Goal: Information Seeking & Learning: Learn about a topic

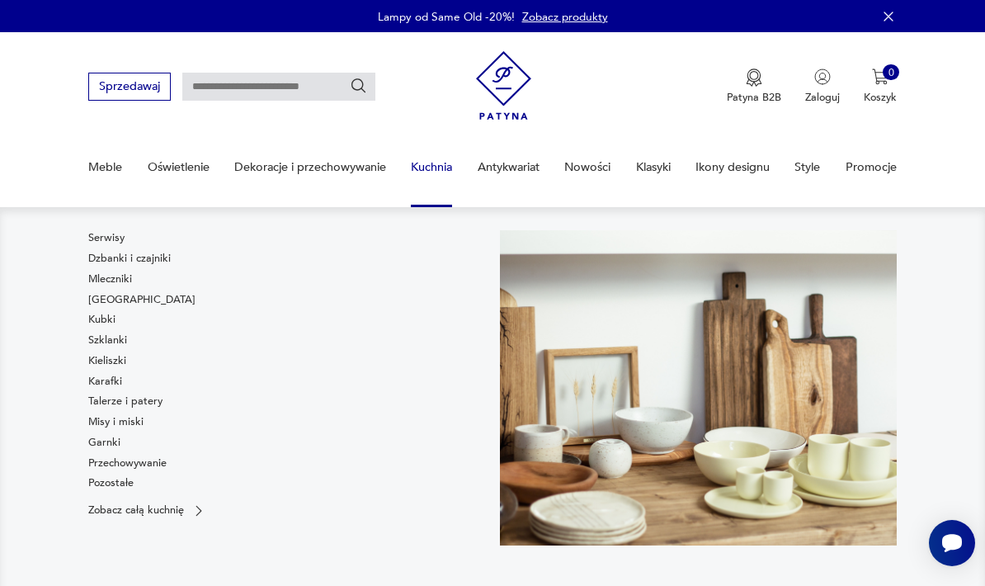
click at [102, 485] on link "Pozostałe" at bounding box center [110, 482] width 45 height 15
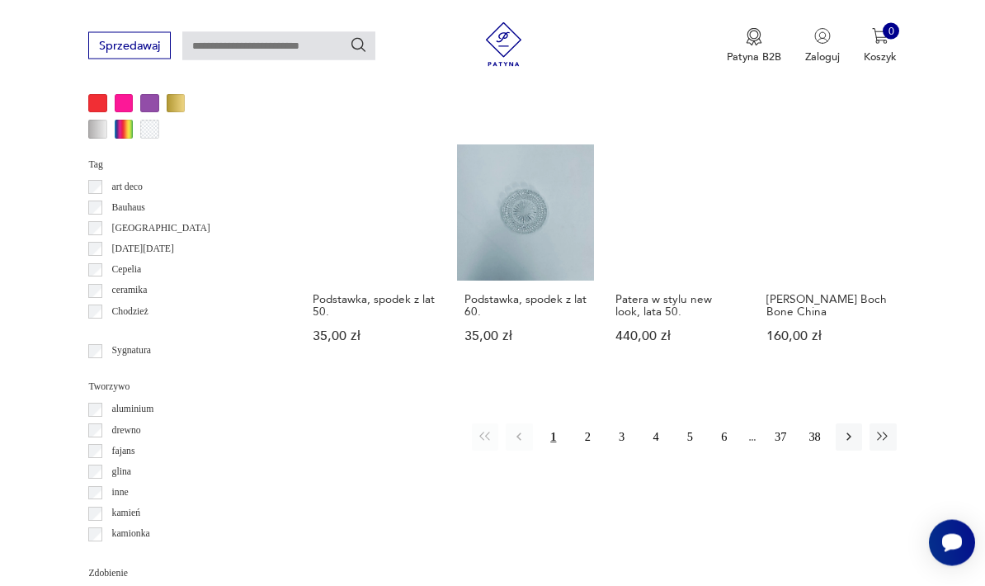
scroll to position [1433, 0]
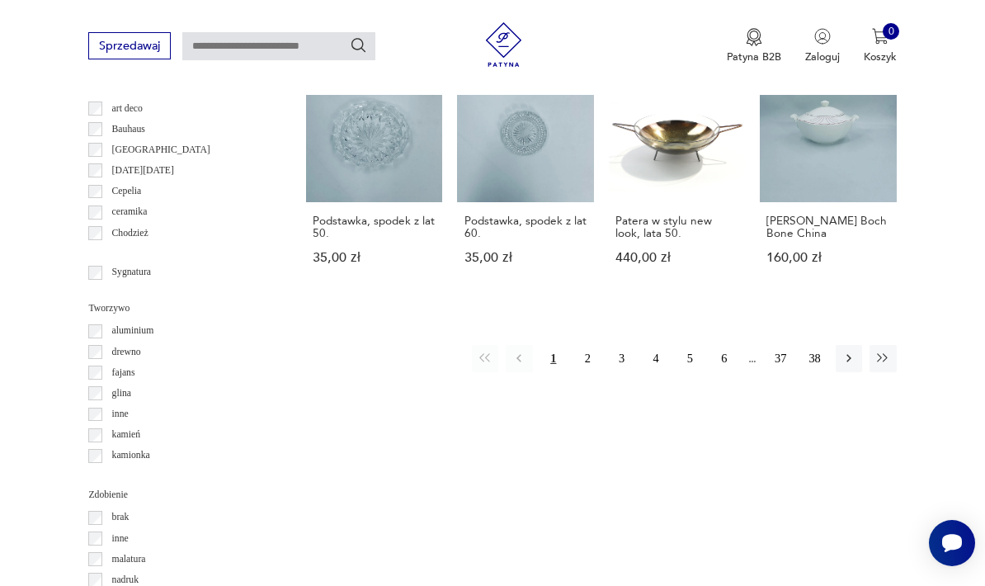
click at [587, 358] on button "2" at bounding box center [587, 358] width 26 height 26
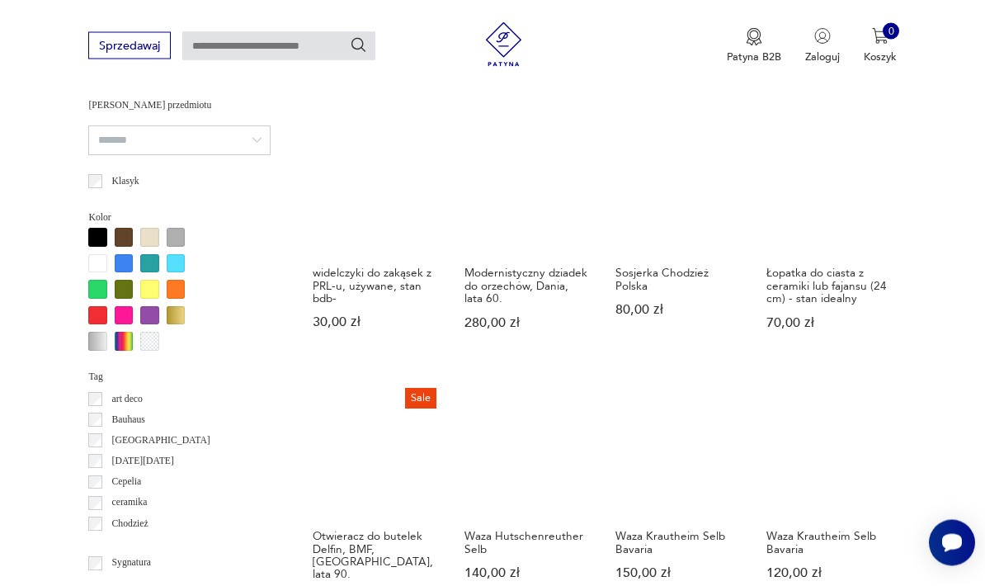
scroll to position [1143, 0]
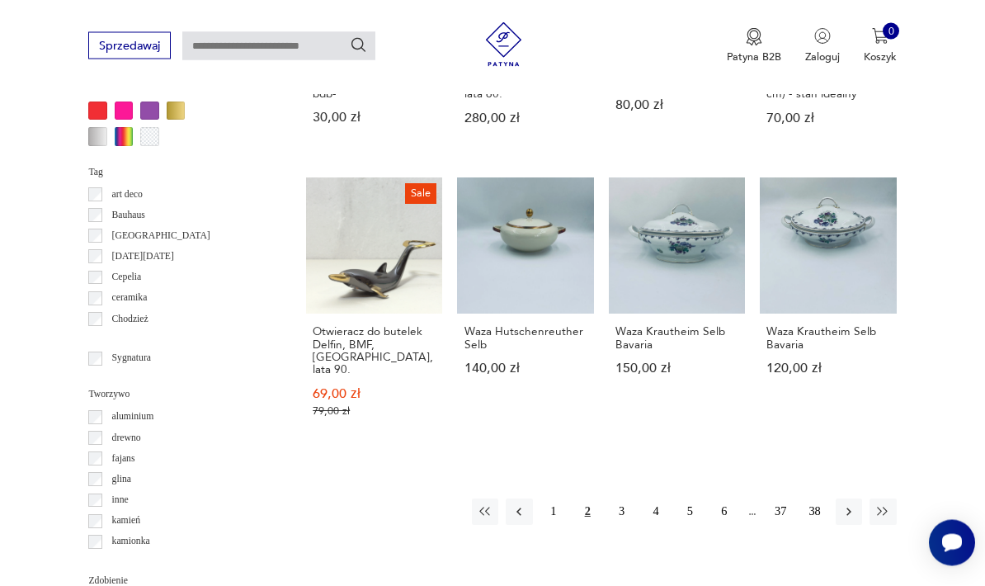
click at [623, 499] on button "3" at bounding box center [621, 512] width 26 height 26
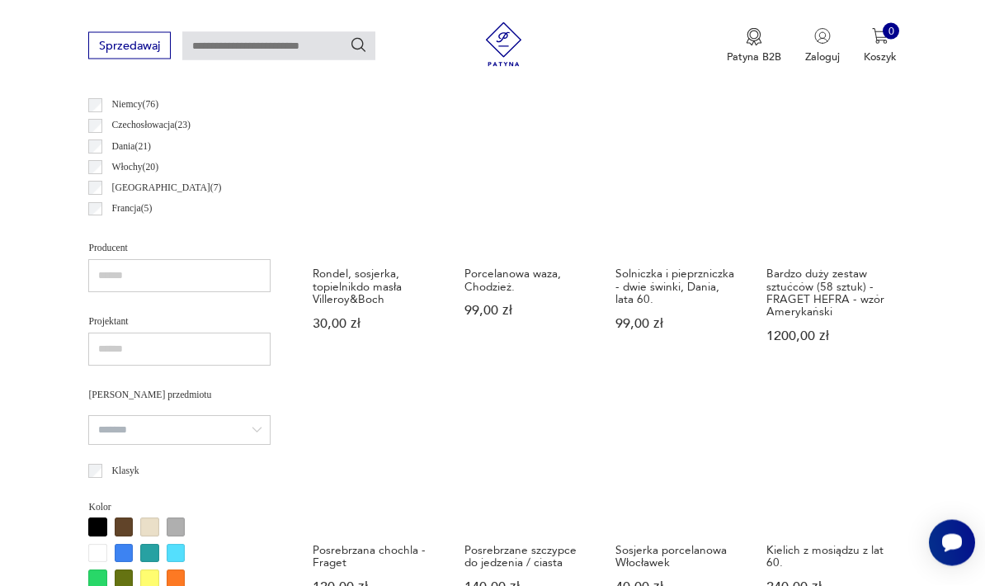
scroll to position [853, 0]
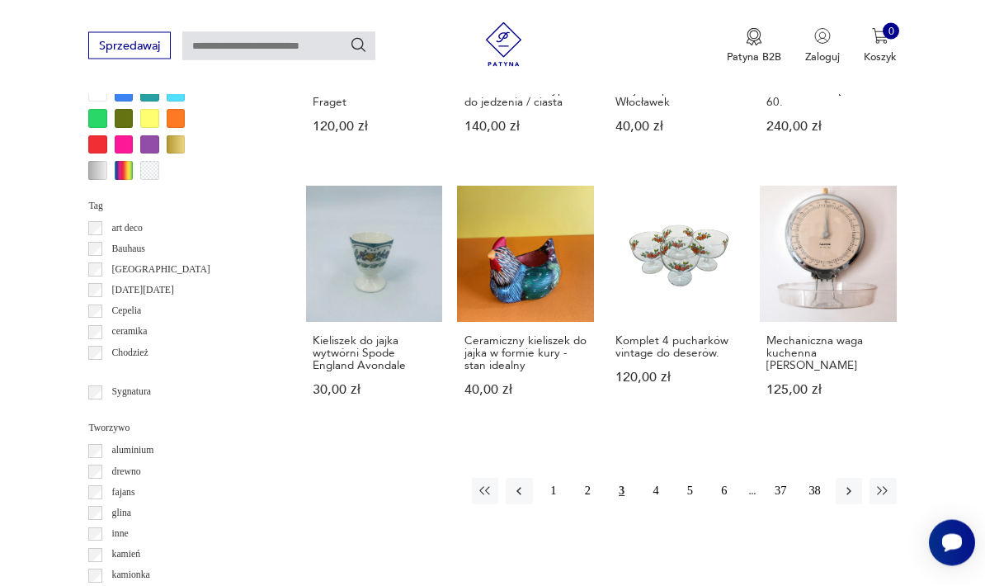
click at [657, 505] on button "4" at bounding box center [656, 491] width 26 height 26
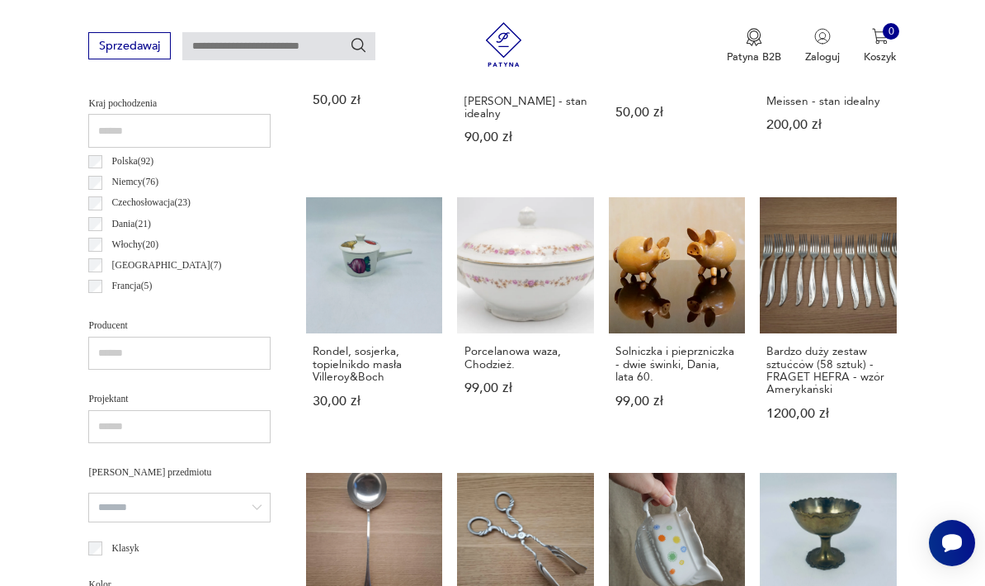
scroll to position [381, 0]
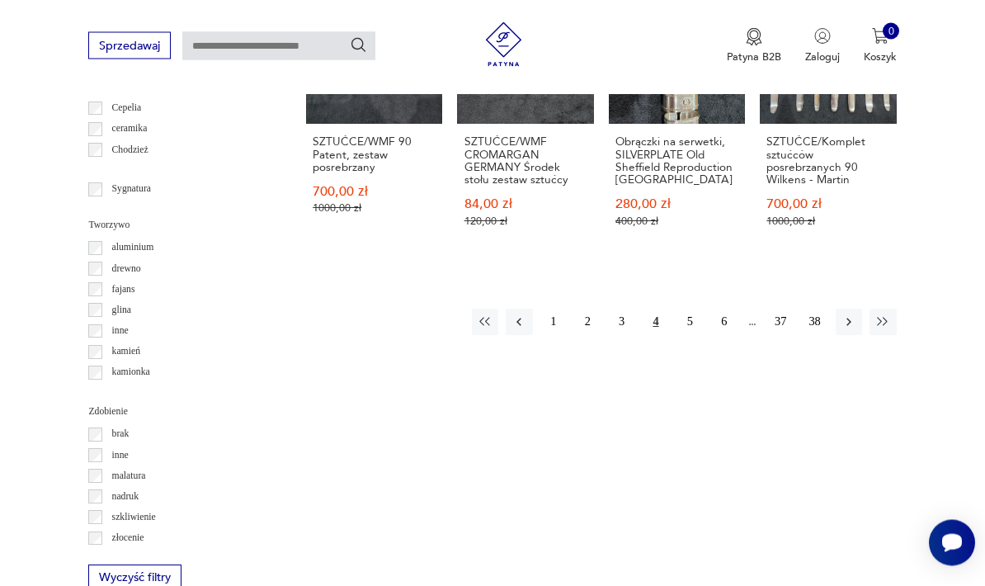
click at [694, 336] on button "5" at bounding box center [689, 322] width 26 height 26
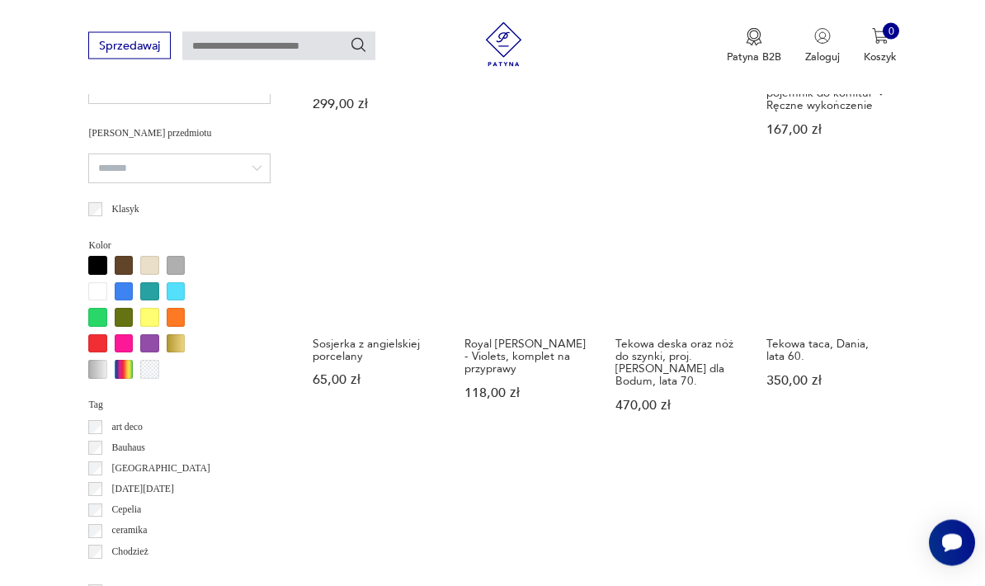
scroll to position [1115, 0]
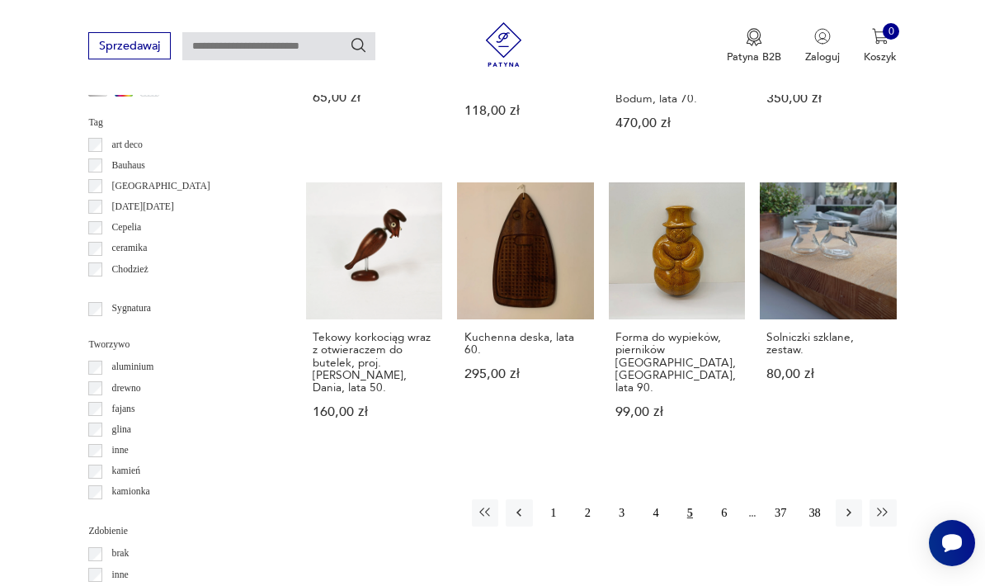
click at [732, 499] on button "6" at bounding box center [724, 512] width 26 height 26
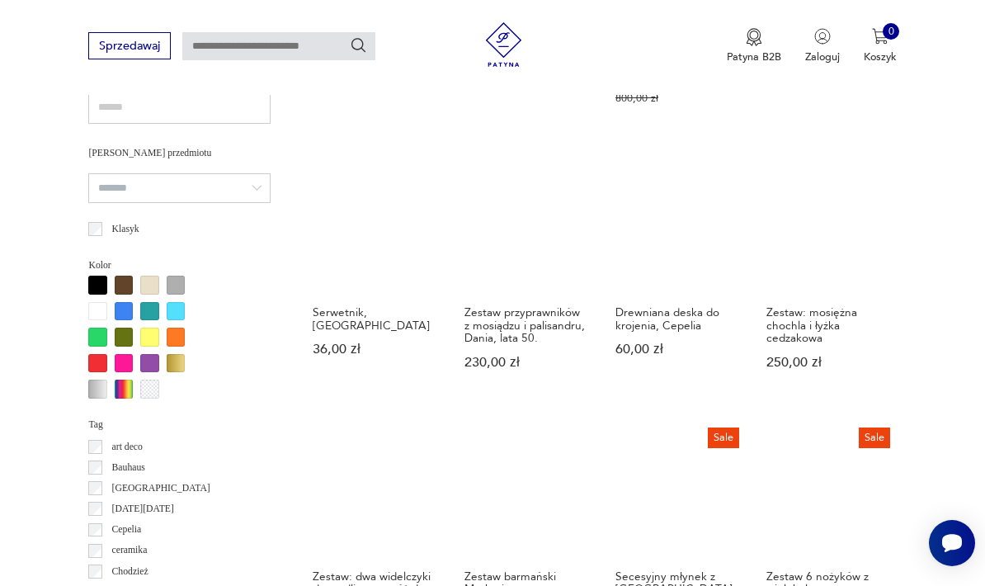
scroll to position [1115, 0]
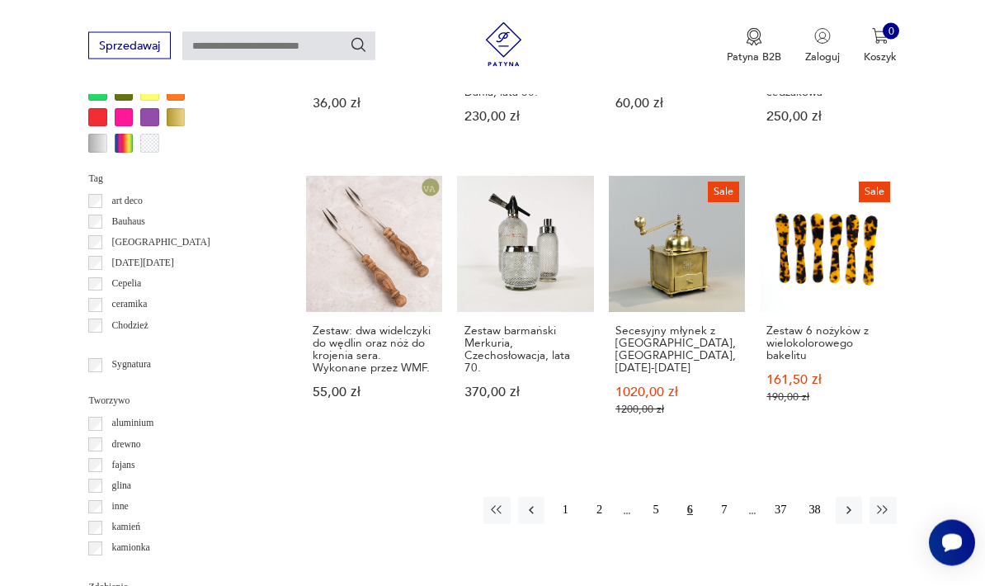
click at [725, 512] on button "7" at bounding box center [724, 510] width 26 height 26
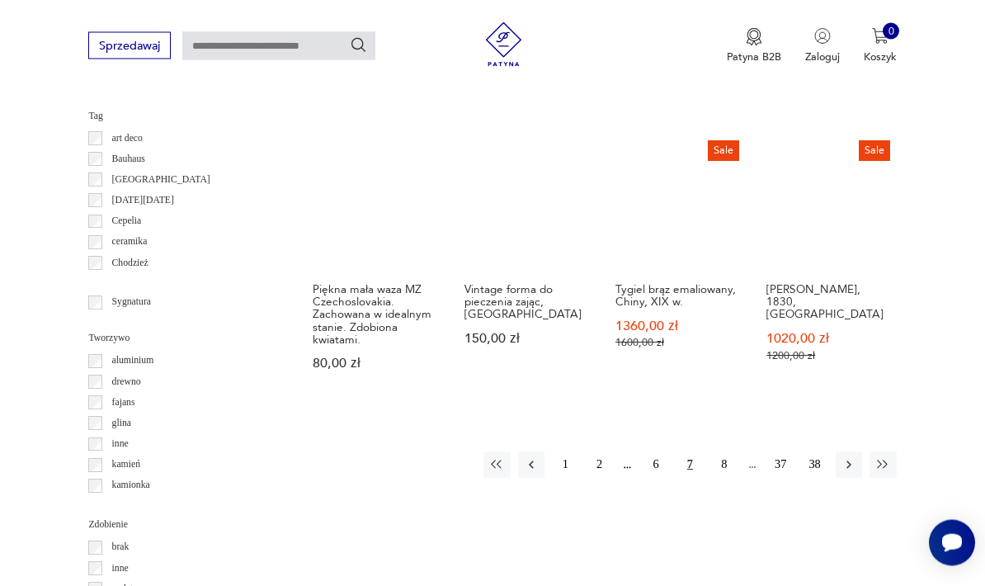
scroll to position [1405, 0]
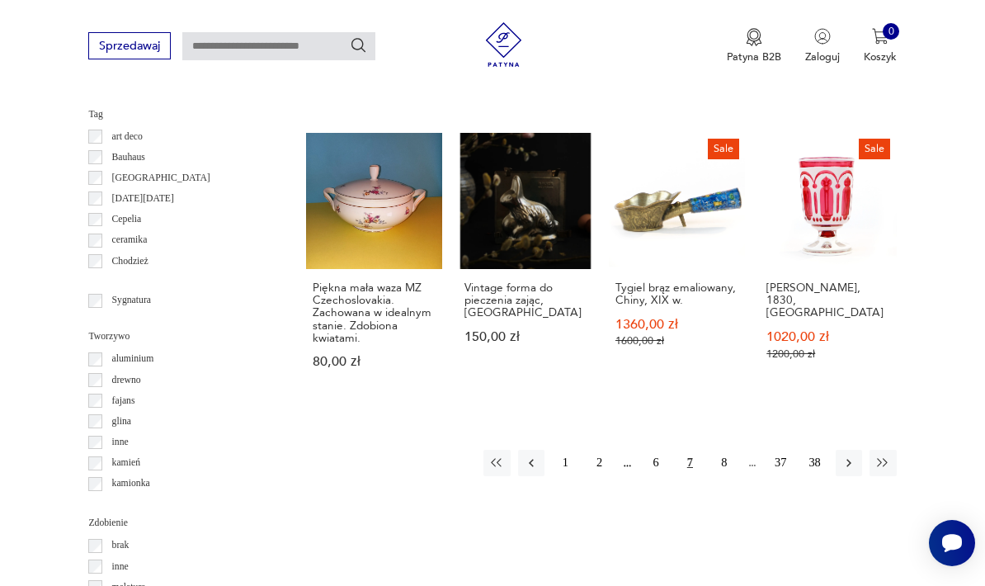
click at [730, 476] on button "8" at bounding box center [724, 463] width 26 height 26
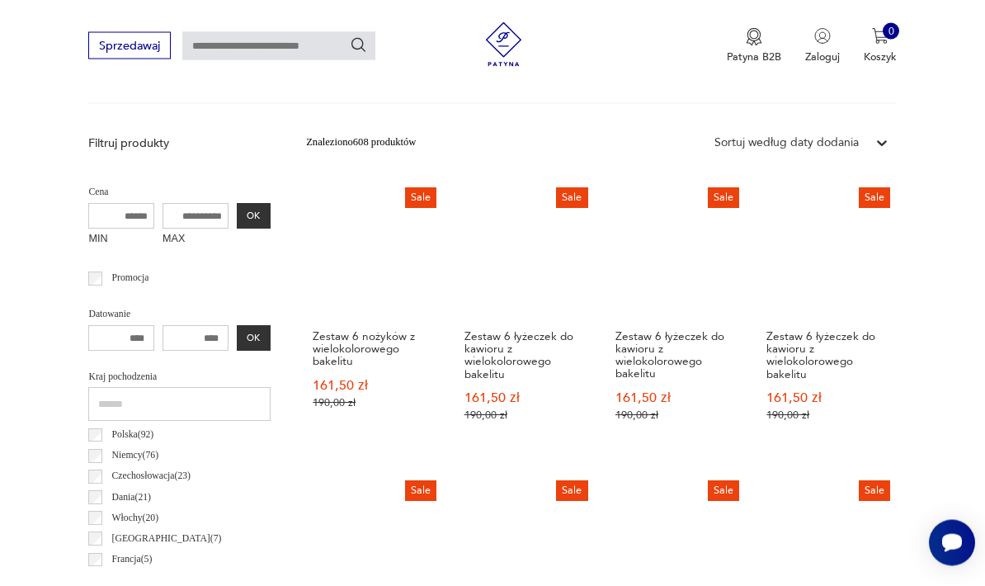
scroll to position [381, 0]
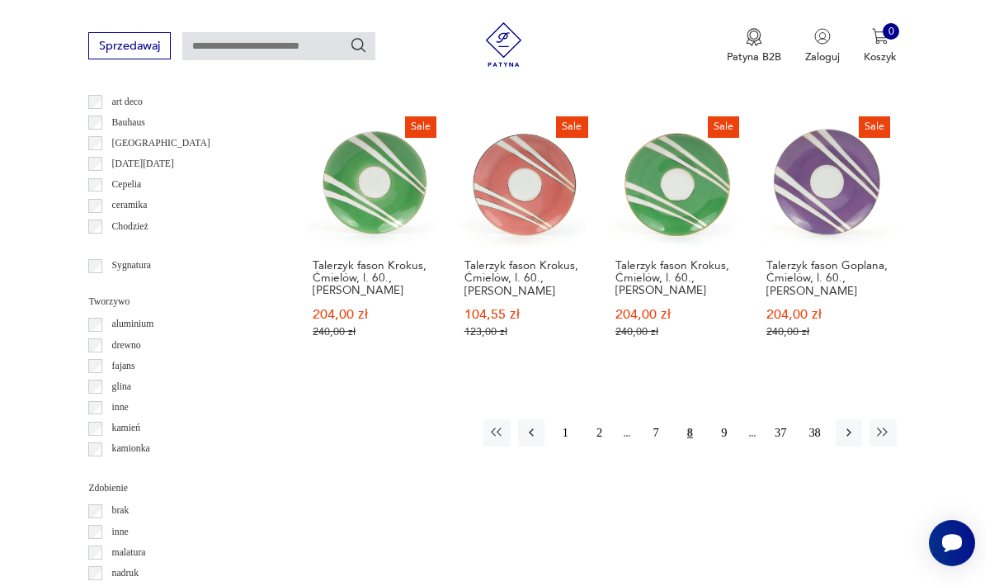
click at [730, 422] on button "9" at bounding box center [724, 432] width 26 height 26
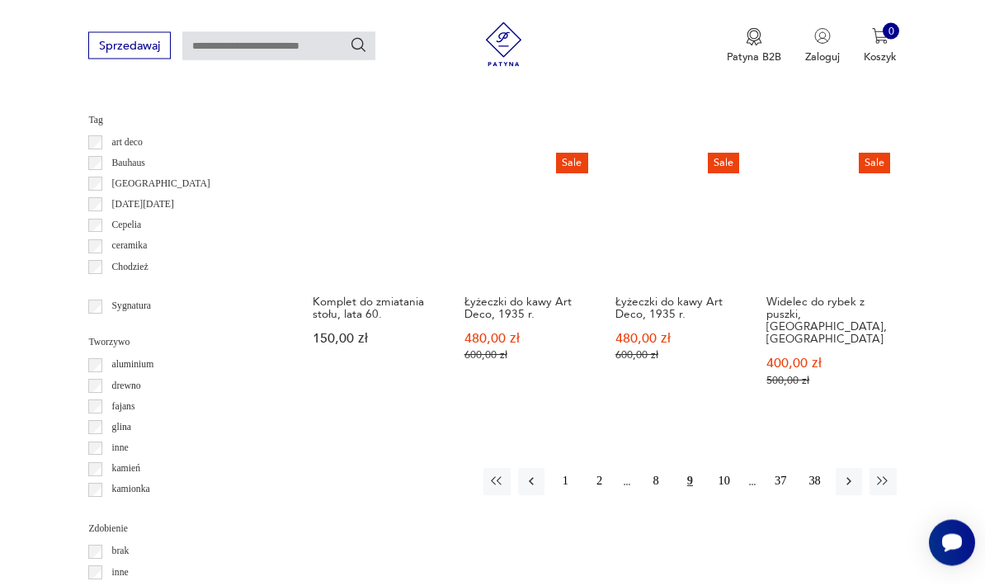
scroll to position [1411, 0]
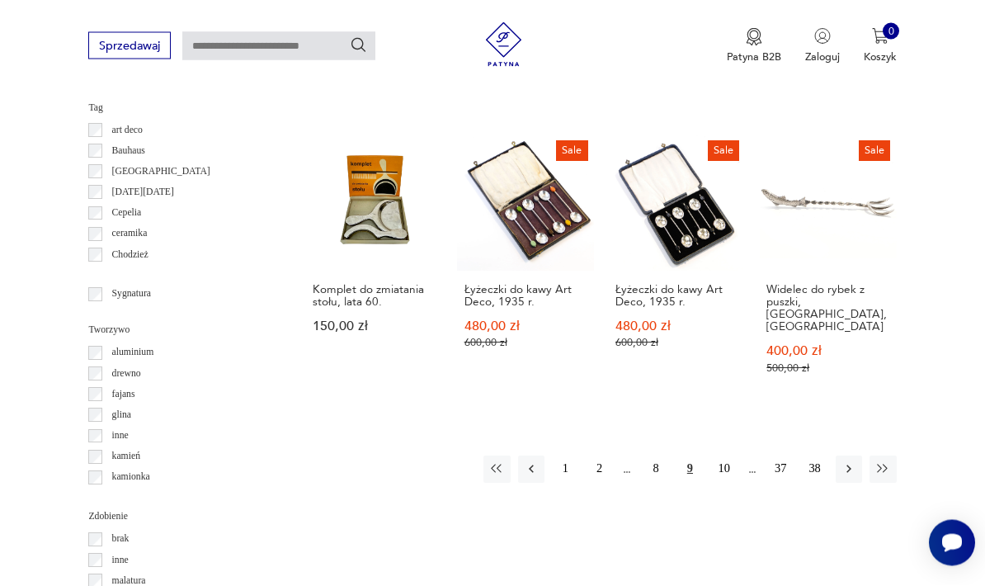
click at [852, 462] on icon "button" at bounding box center [848, 469] width 15 height 15
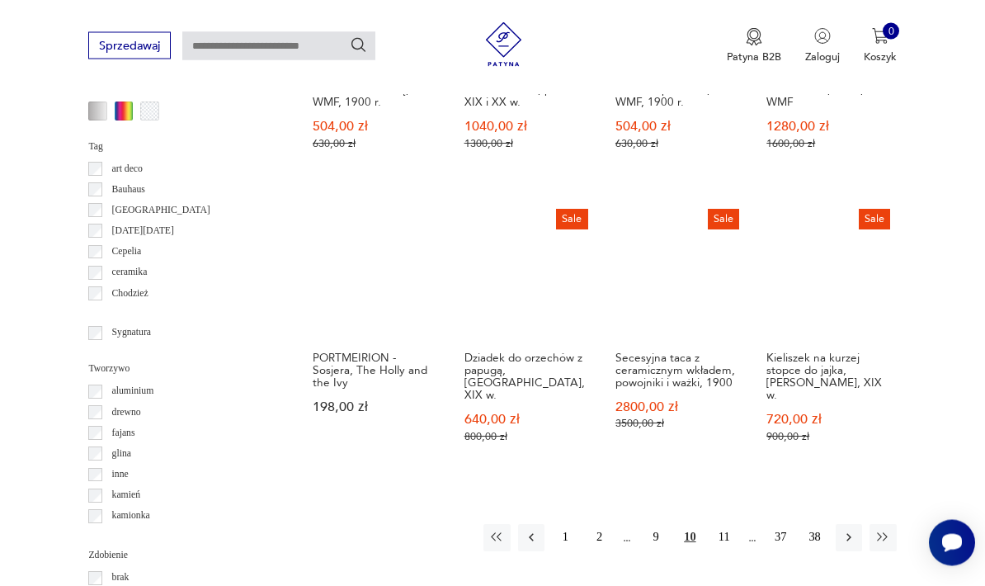
scroll to position [1374, 0]
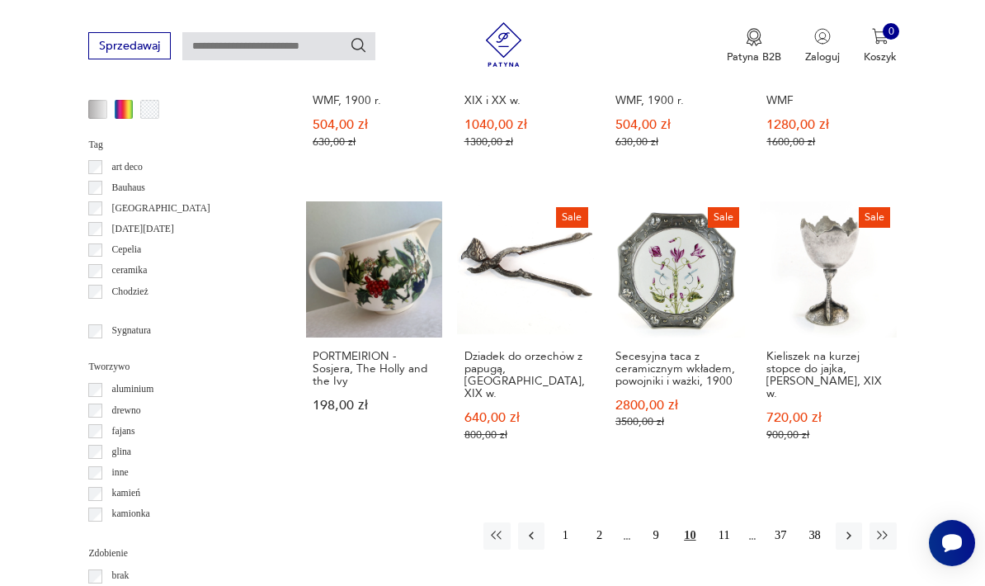
click at [848, 528] on icon "button" at bounding box center [848, 535] width 15 height 15
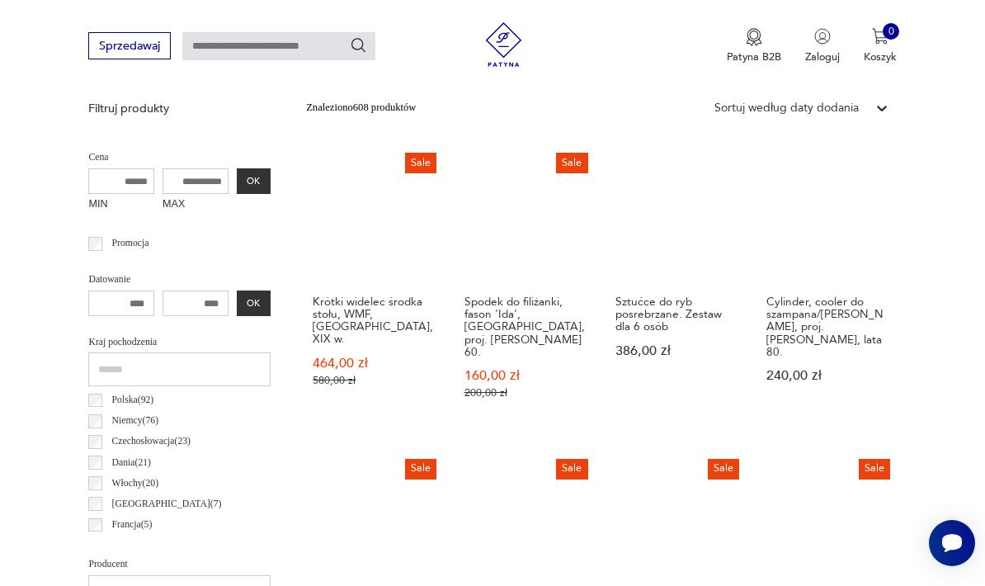
scroll to position [381, 0]
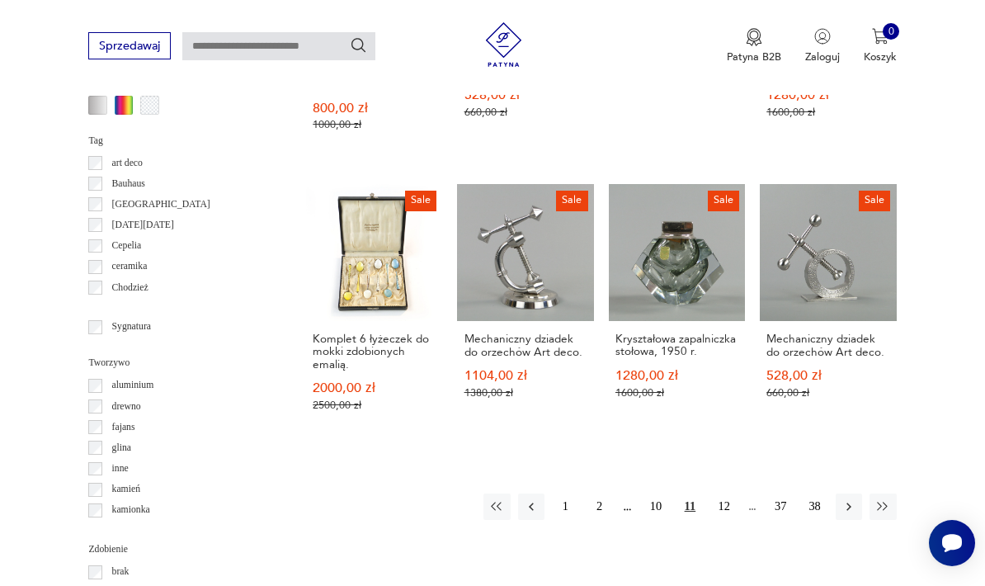
click at [851, 502] on icon "button" at bounding box center [848, 506] width 5 height 8
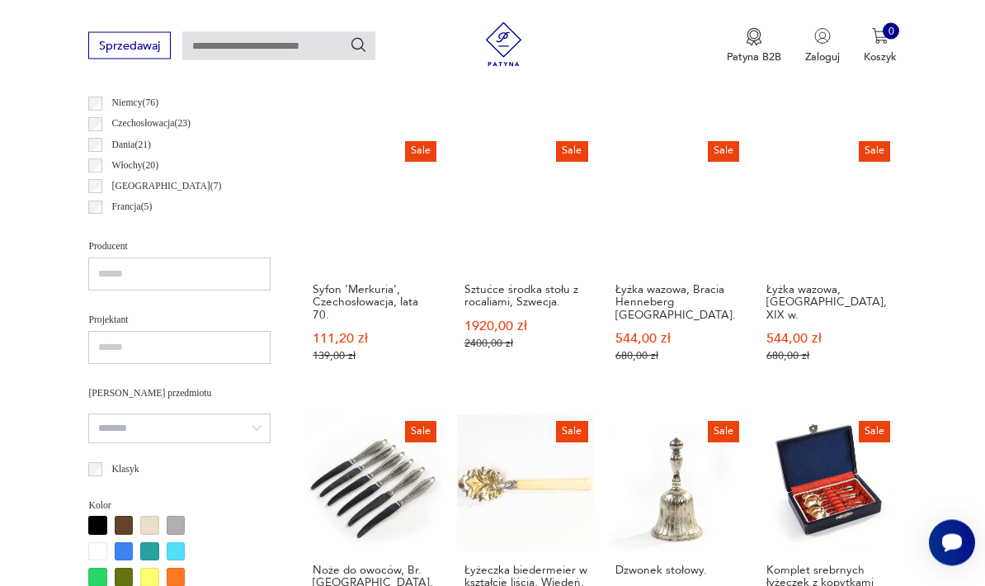
scroll to position [381, 0]
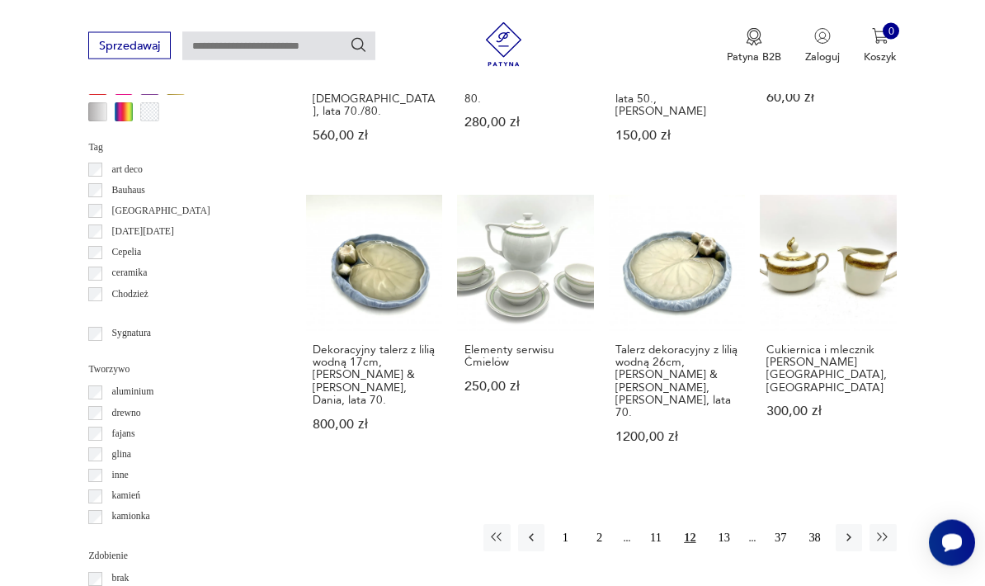
click at [846, 530] on icon "button" at bounding box center [848, 537] width 15 height 15
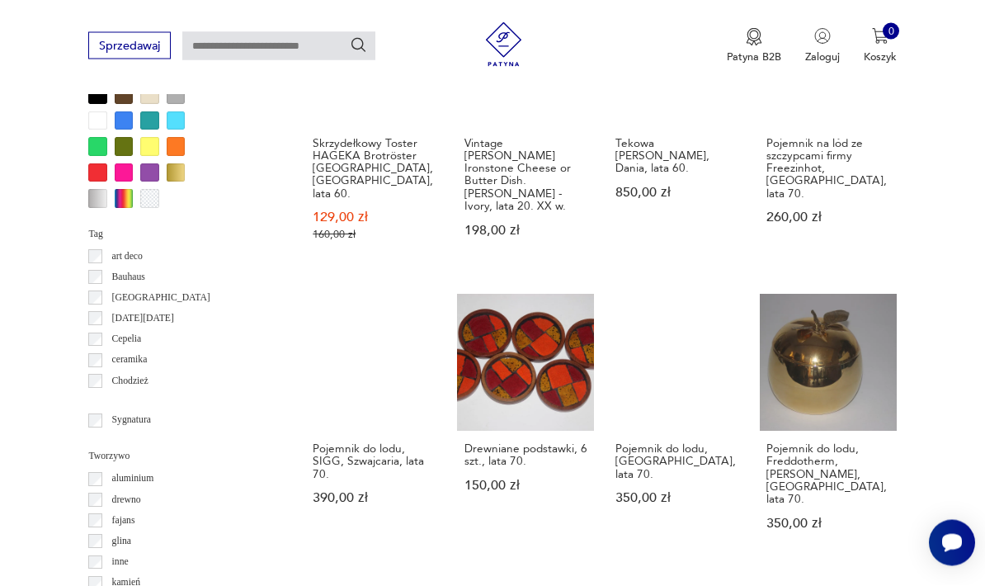
scroll to position [1288, 0]
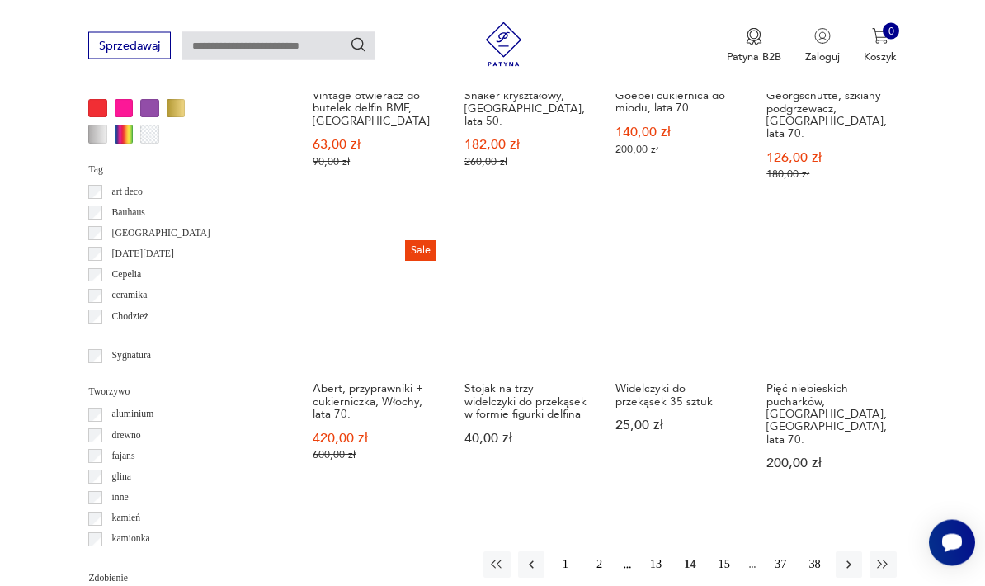
scroll to position [1350, 0]
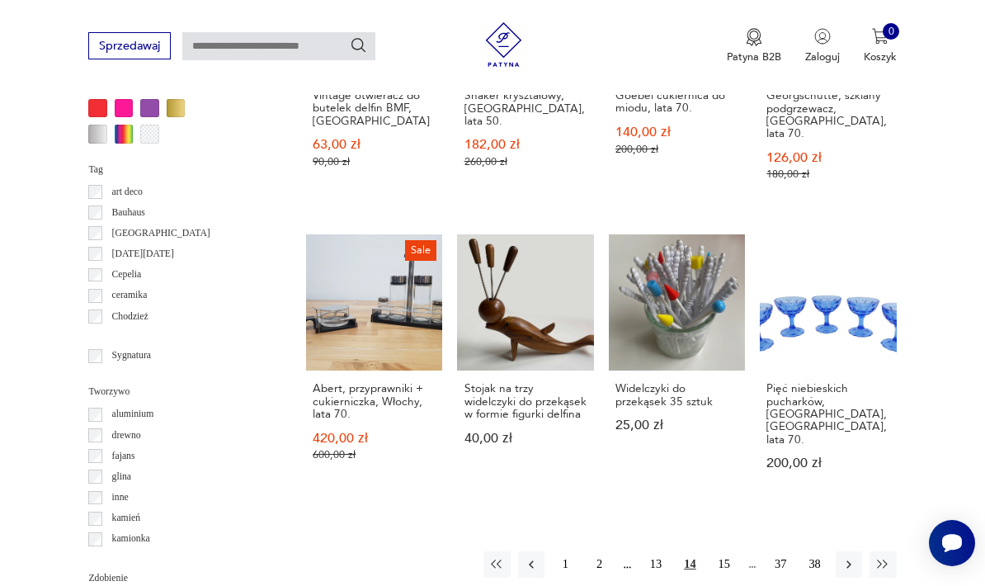
click at [853, 557] on icon "button" at bounding box center [848, 564] width 15 height 15
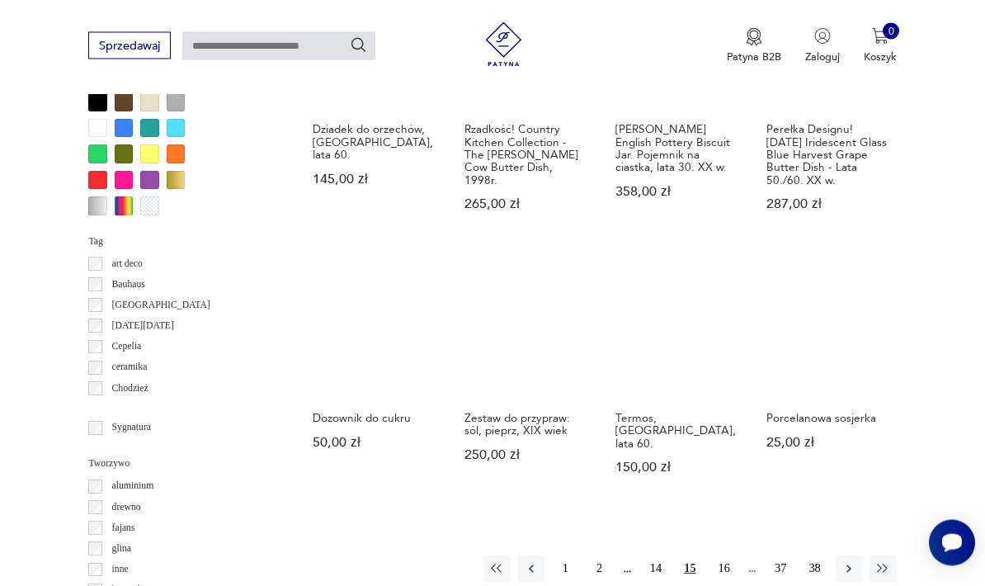
scroll to position [1278, 0]
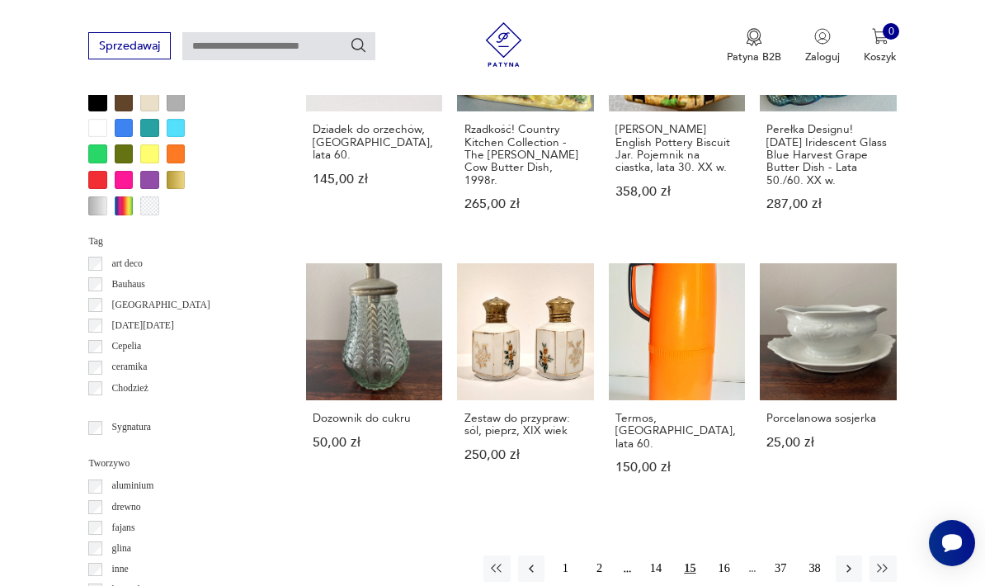
click at [846, 561] on icon "button" at bounding box center [848, 568] width 15 height 15
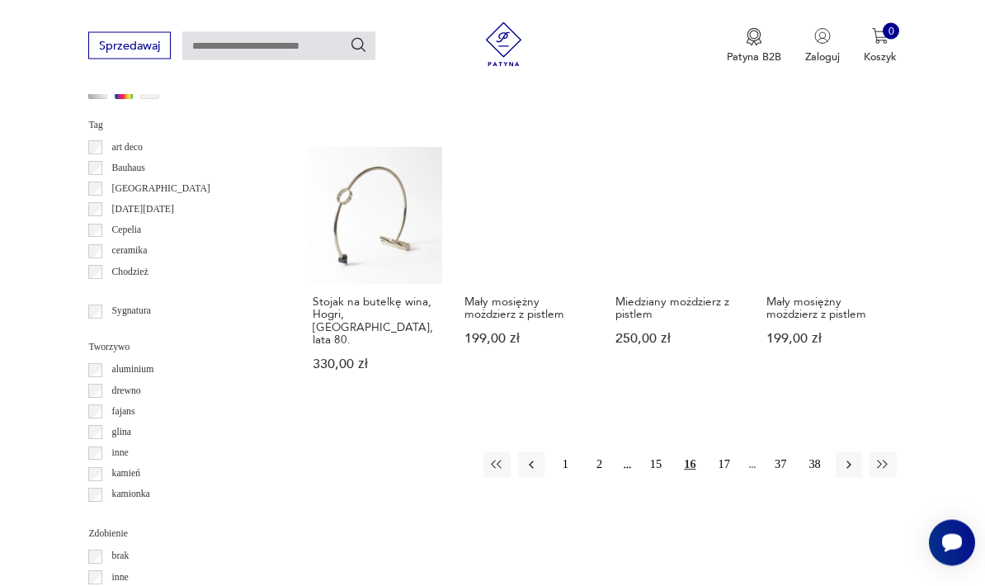
scroll to position [1398, 0]
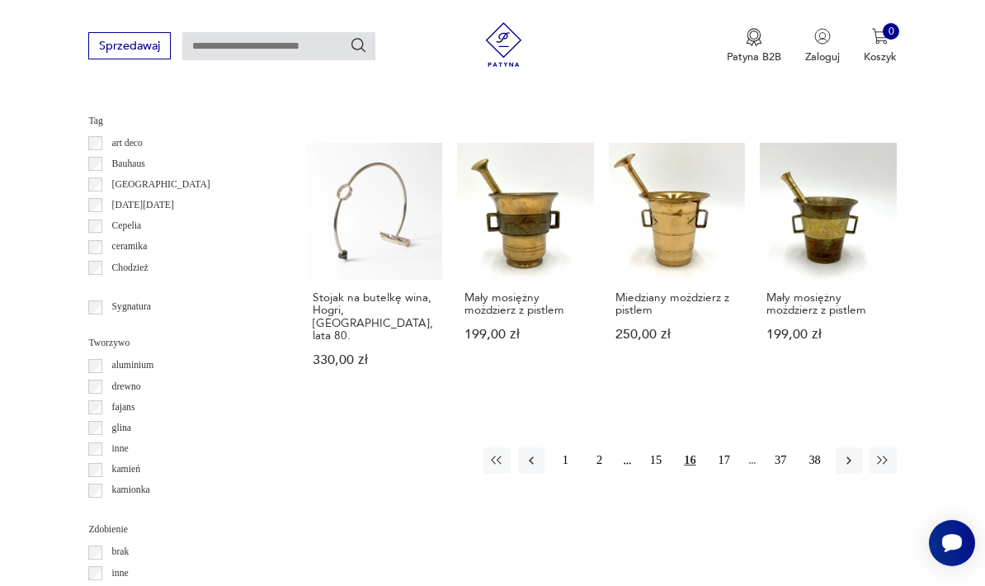
click at [848, 447] on button "button" at bounding box center [849, 460] width 26 height 26
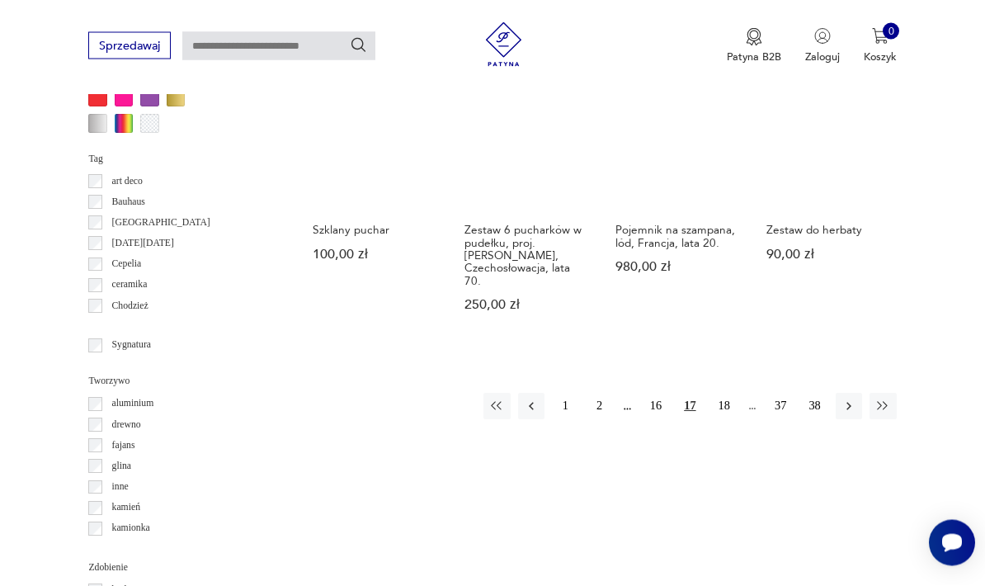
scroll to position [1365, 0]
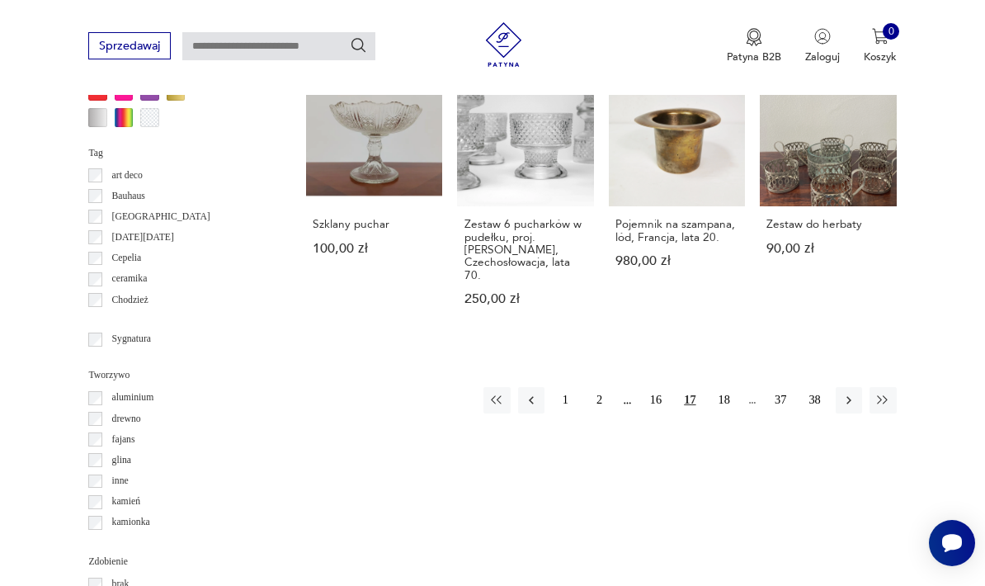
click at [846, 407] on icon "button" at bounding box center [848, 400] width 15 height 15
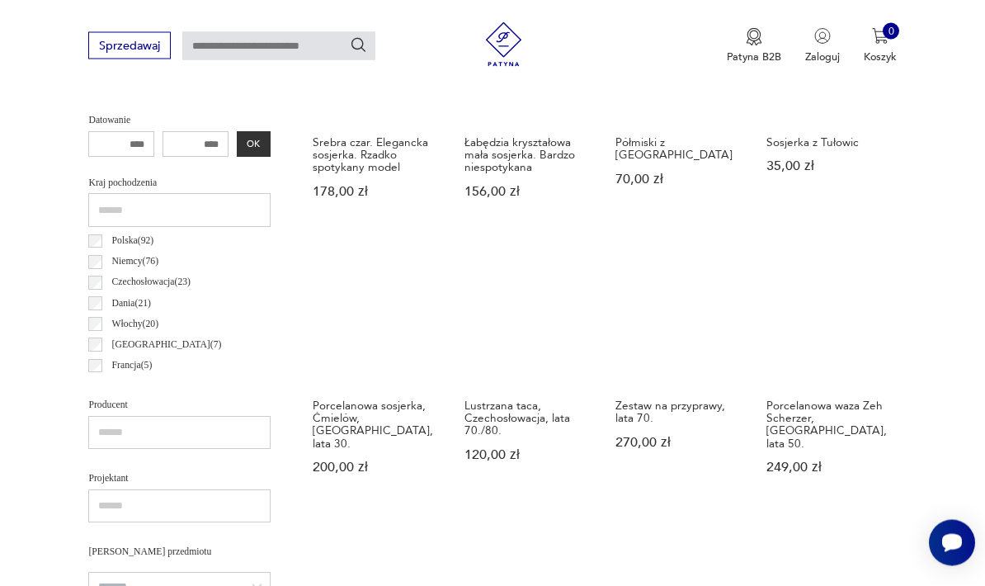
scroll to position [697, 0]
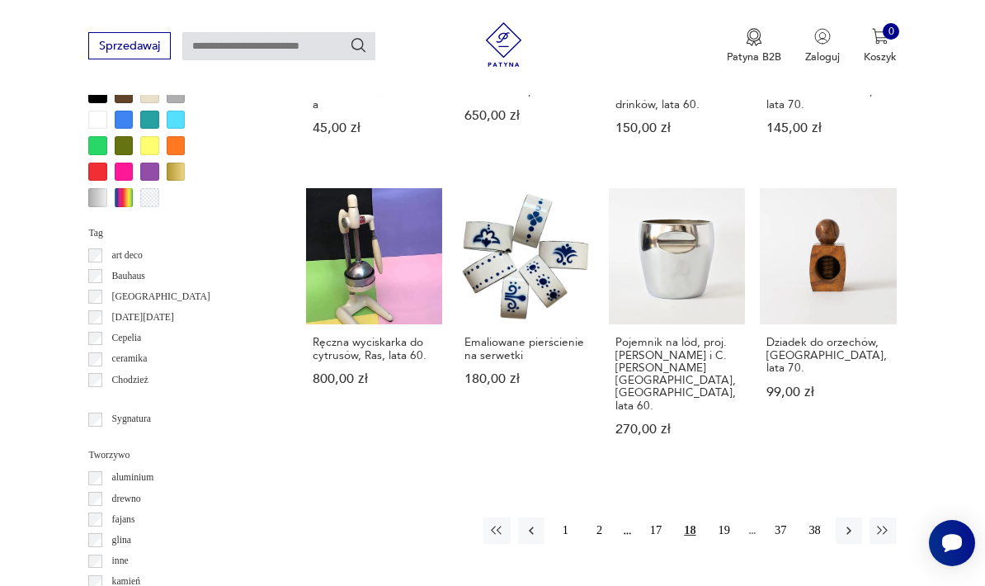
click at [851, 523] on icon "button" at bounding box center [848, 530] width 15 height 15
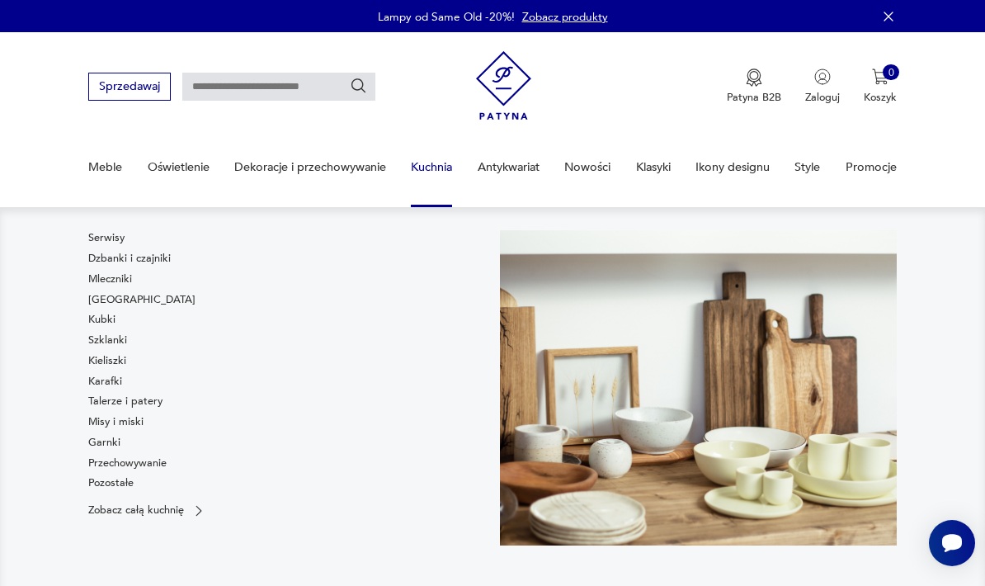
click at [117, 425] on link "Misy i miski" at bounding box center [115, 421] width 55 height 15
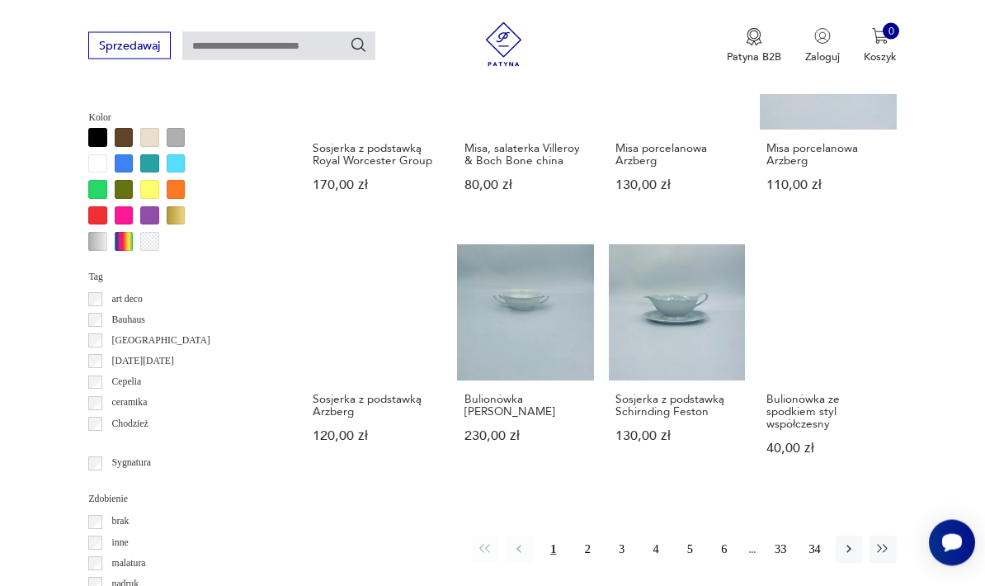
scroll to position [1242, 0]
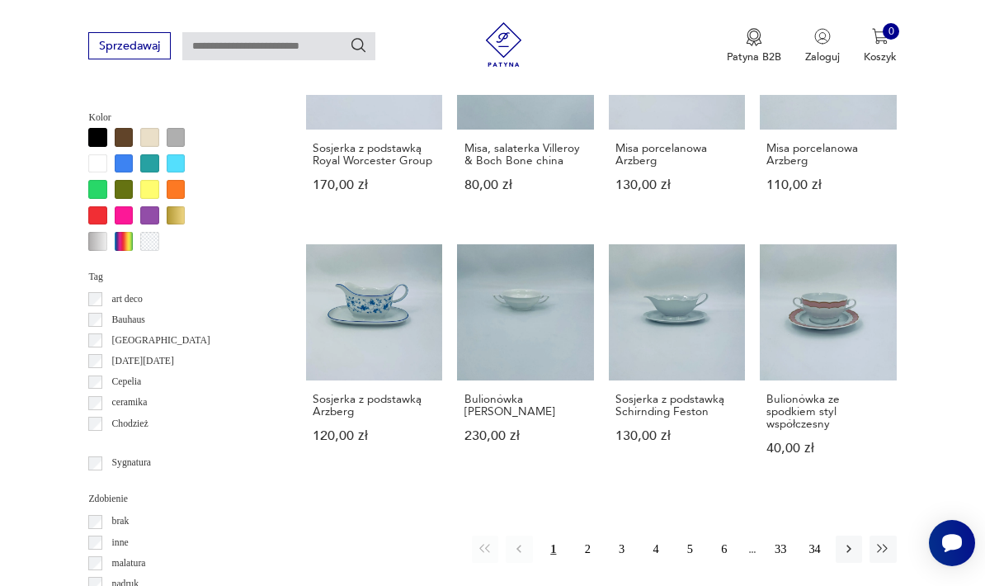
click at [850, 541] on icon "button" at bounding box center [848, 548] width 15 height 15
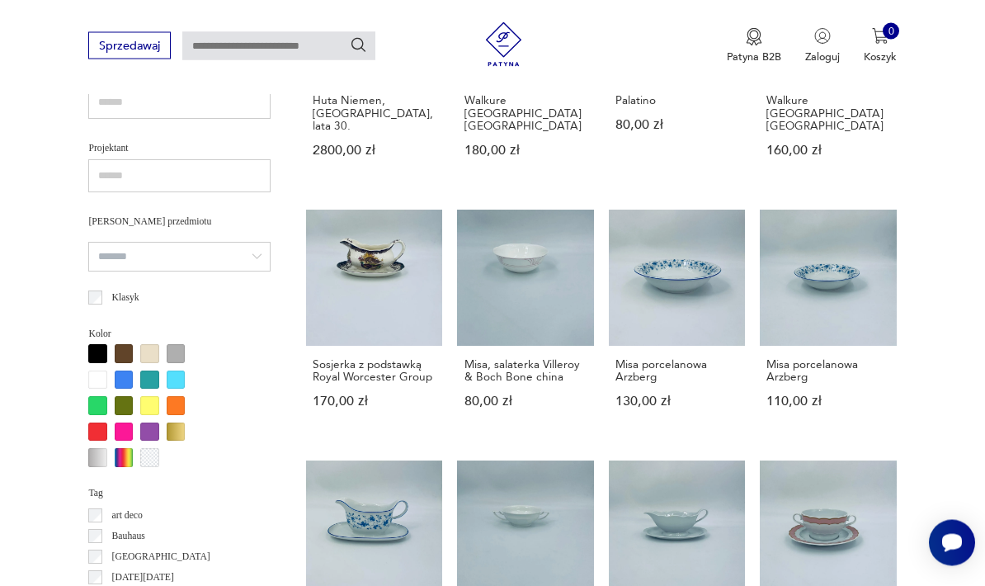
scroll to position [381, 0]
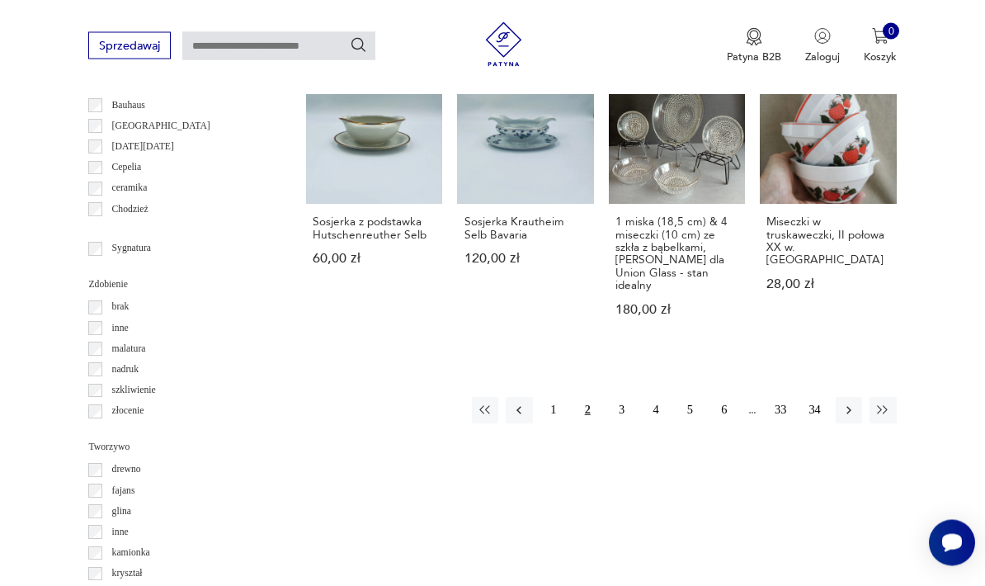
click at [852, 408] on icon "button" at bounding box center [848, 410] width 15 height 15
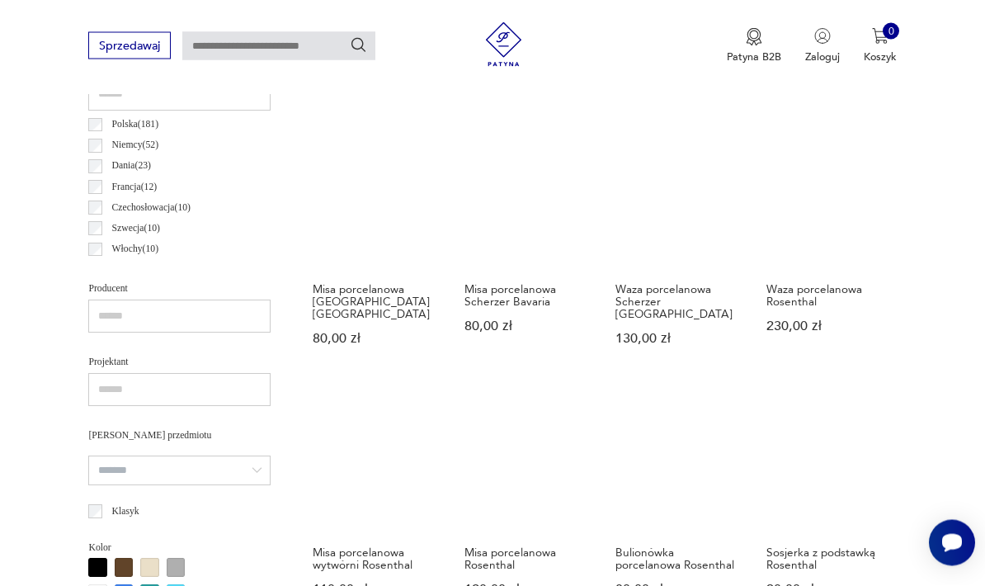
scroll to position [816, 0]
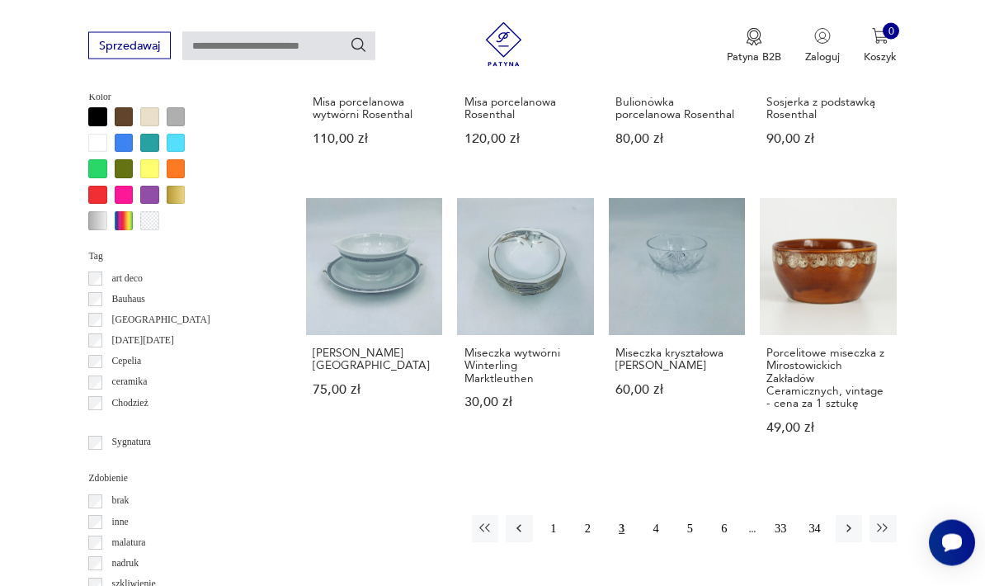
click at [847, 526] on icon "button" at bounding box center [848, 528] width 15 height 15
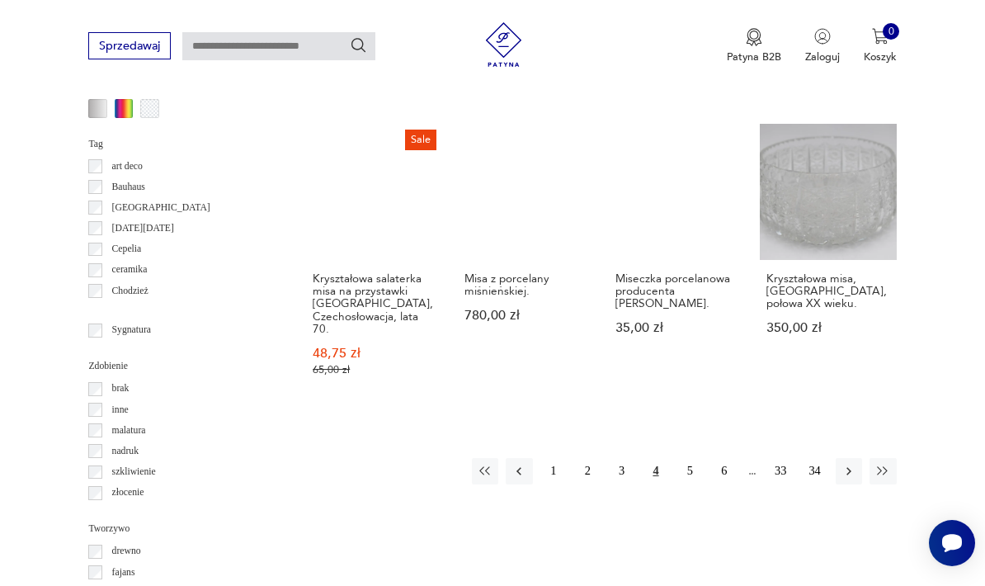
scroll to position [1378, 0]
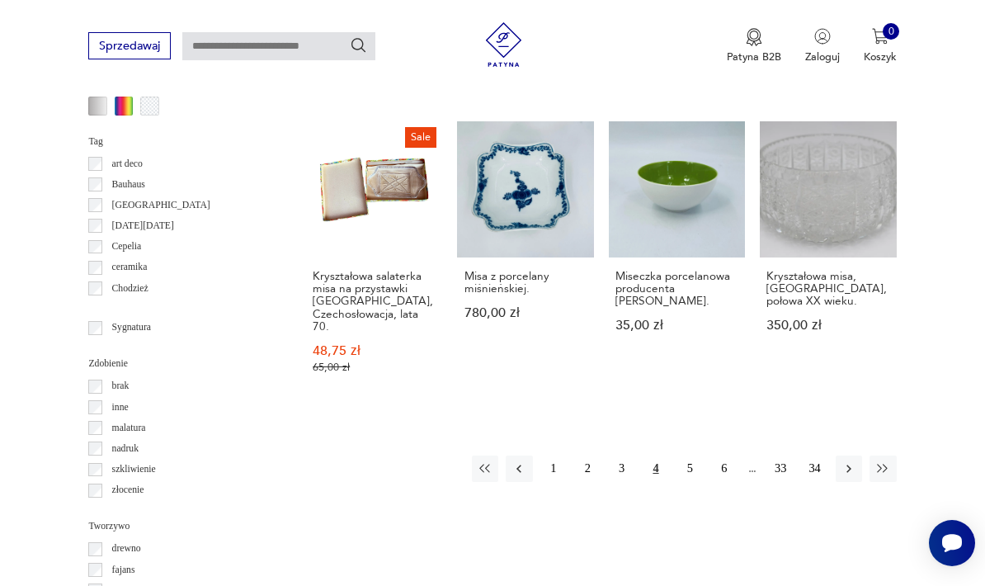
click at [854, 471] on icon "button" at bounding box center [848, 468] width 15 height 15
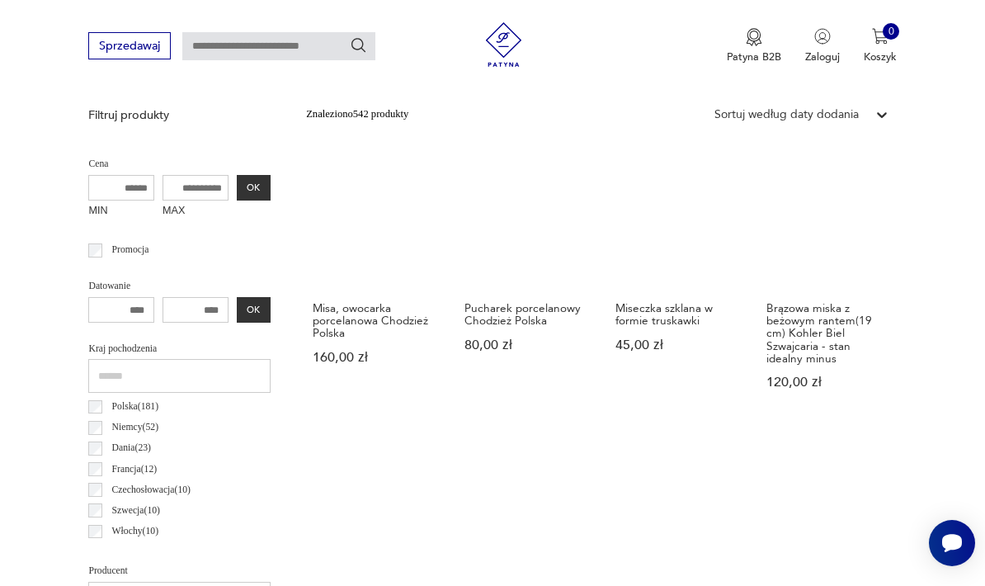
scroll to position [381, 0]
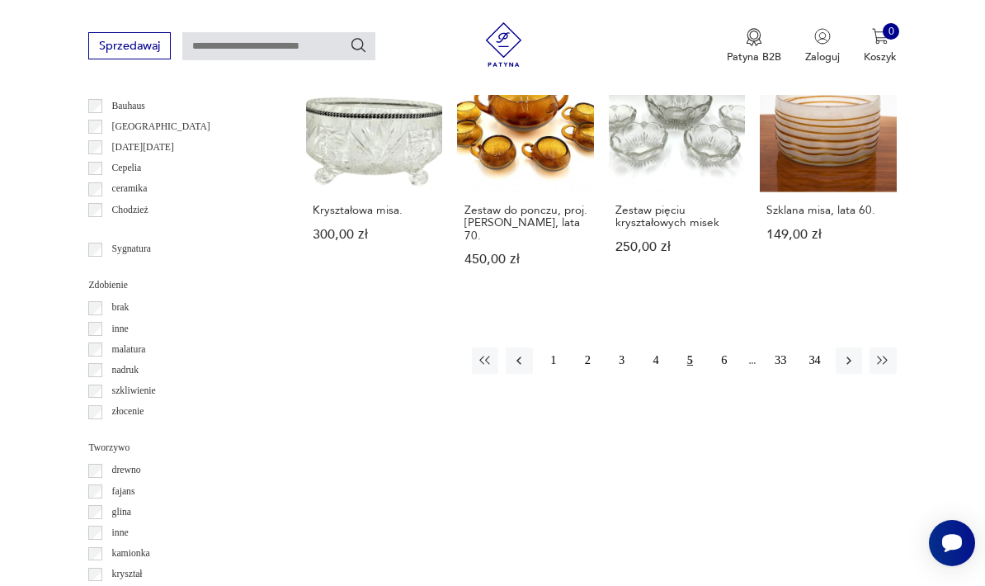
click at [858, 350] on button "button" at bounding box center [849, 360] width 26 height 26
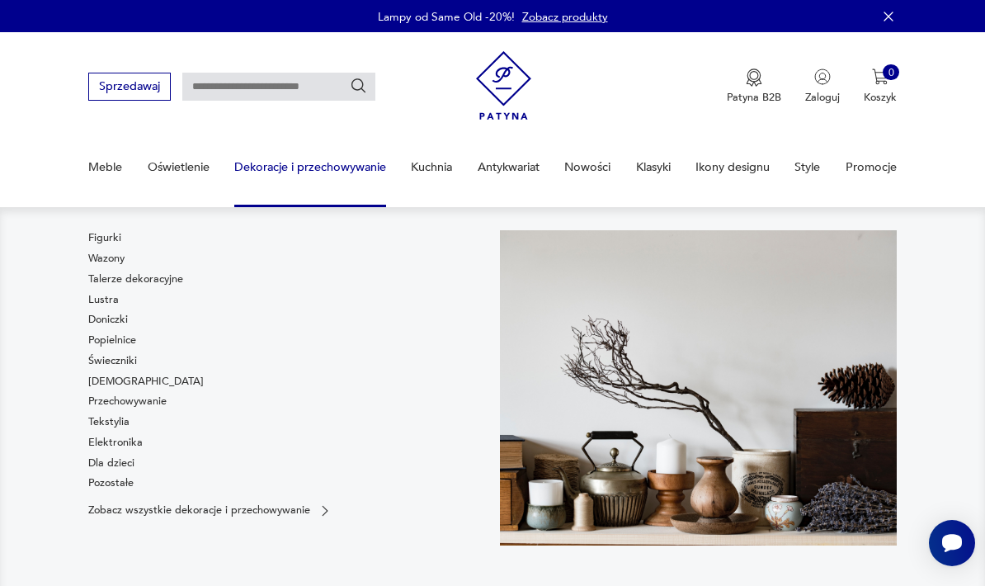
click at [90, 374] on link "Bibeloty" at bounding box center [145, 381] width 115 height 15
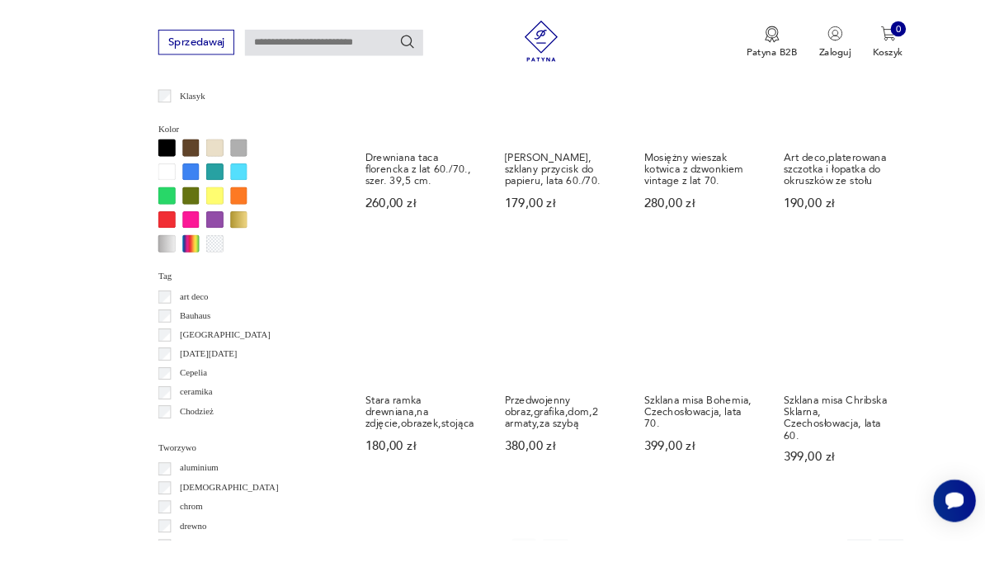
scroll to position [1273, 0]
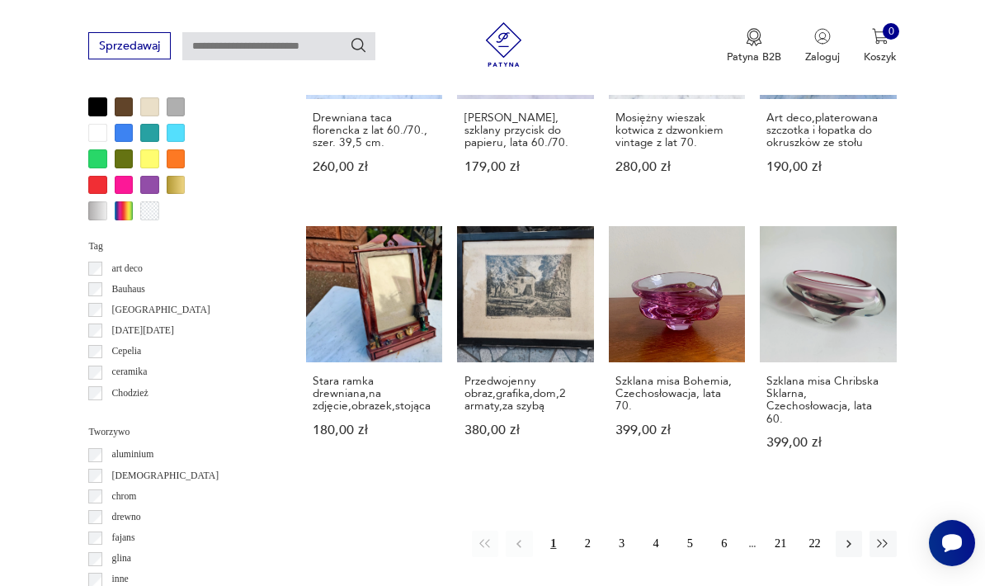
click at [587, 557] on button "2" at bounding box center [587, 543] width 26 height 26
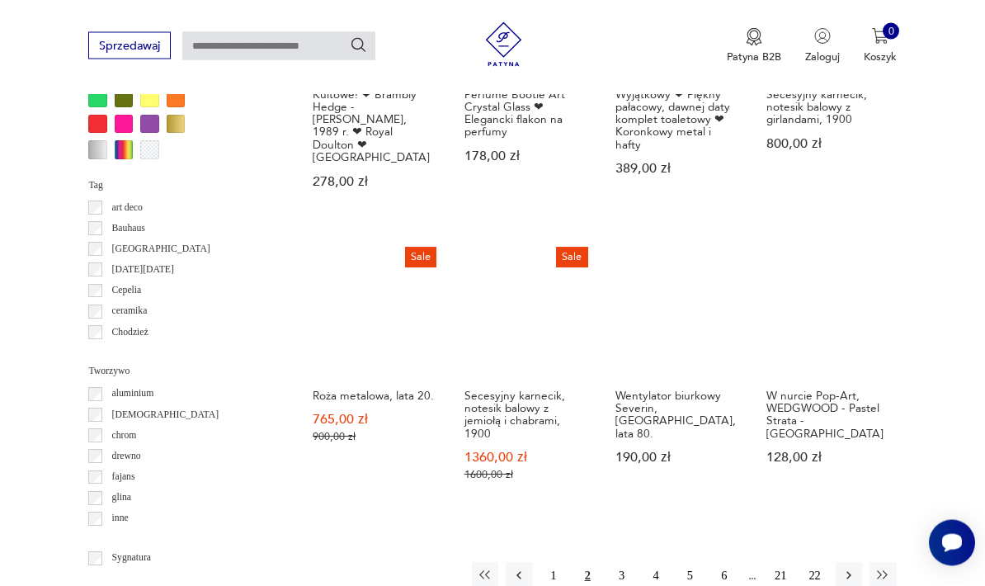
scroll to position [1335, 0]
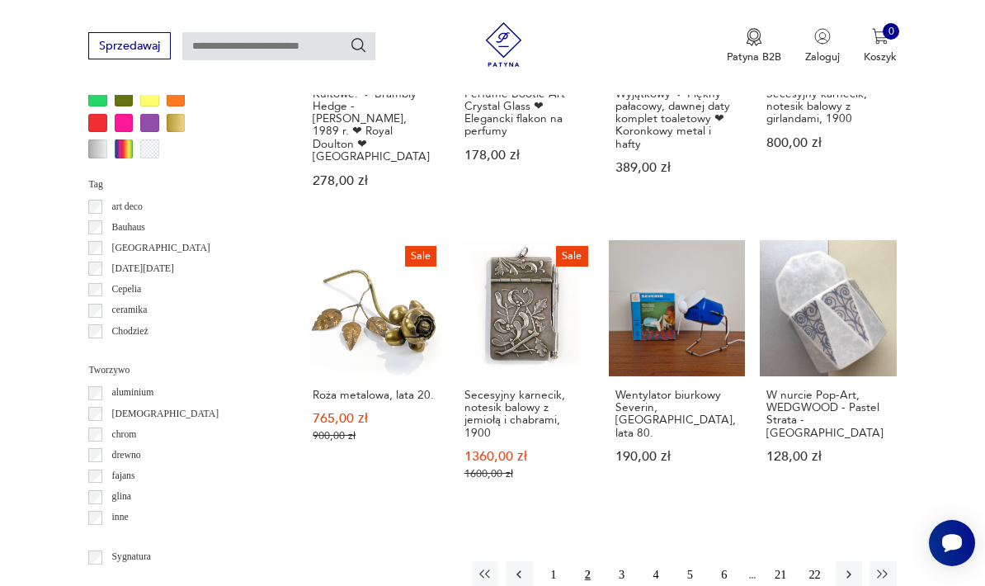
click at [626, 561] on button "3" at bounding box center [621, 574] width 26 height 26
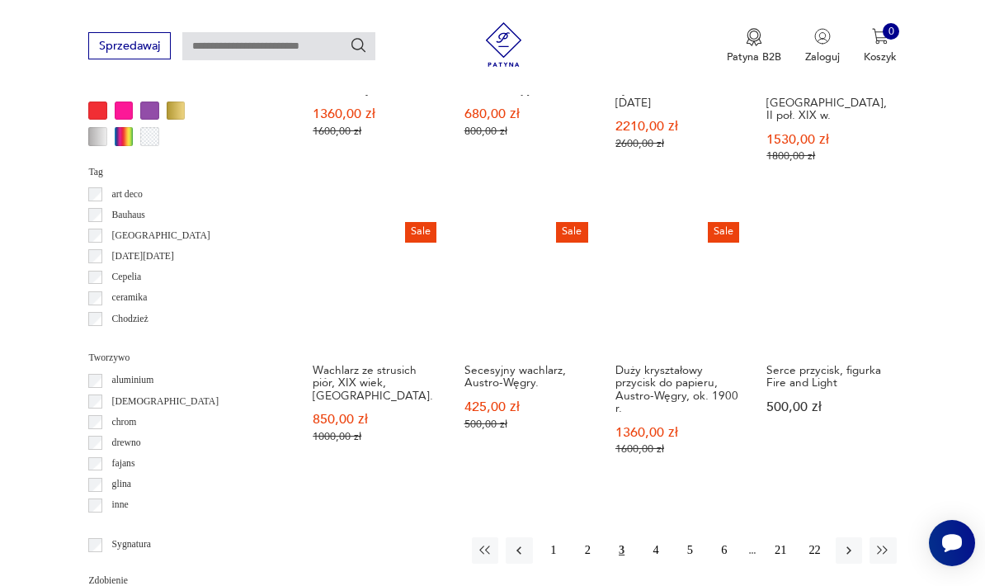
scroll to position [1353, 0]
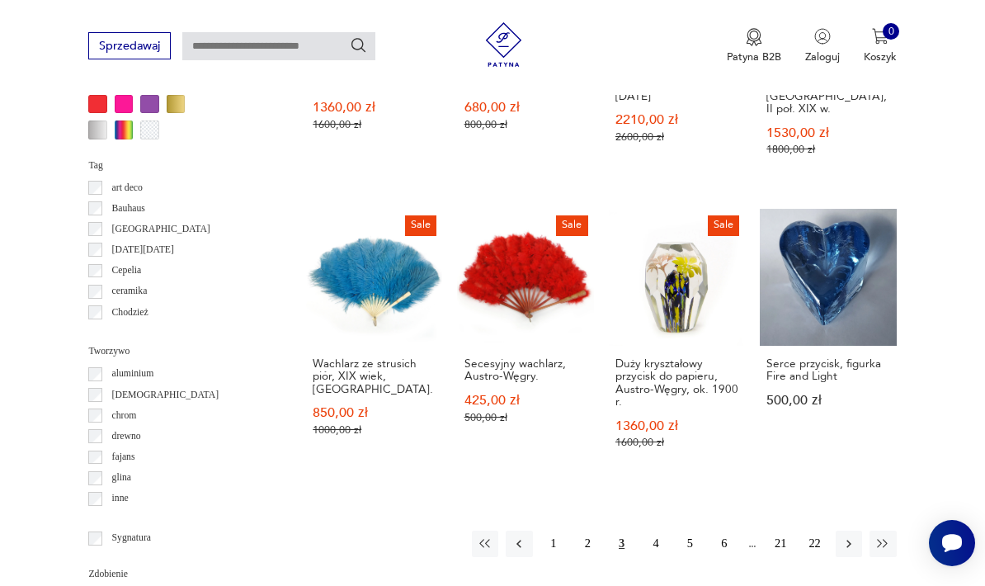
click at [660, 533] on button "4" at bounding box center [656, 543] width 26 height 26
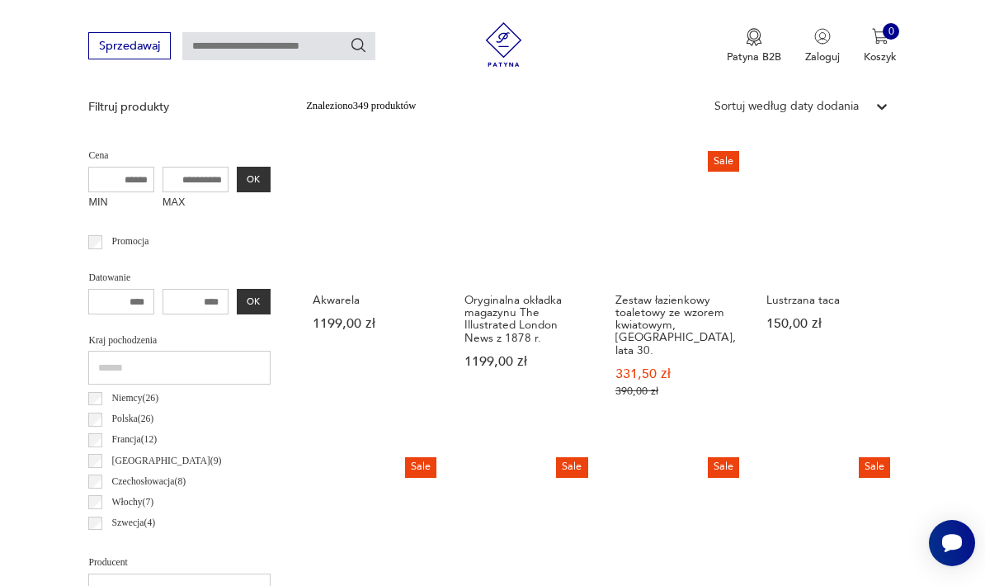
scroll to position [381, 0]
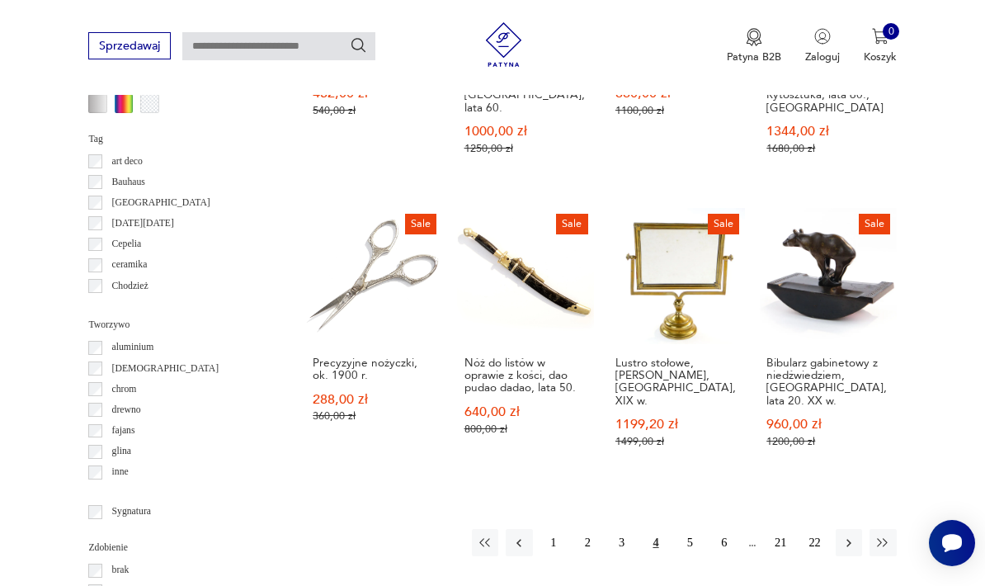
click at [700, 529] on button "5" at bounding box center [689, 542] width 26 height 26
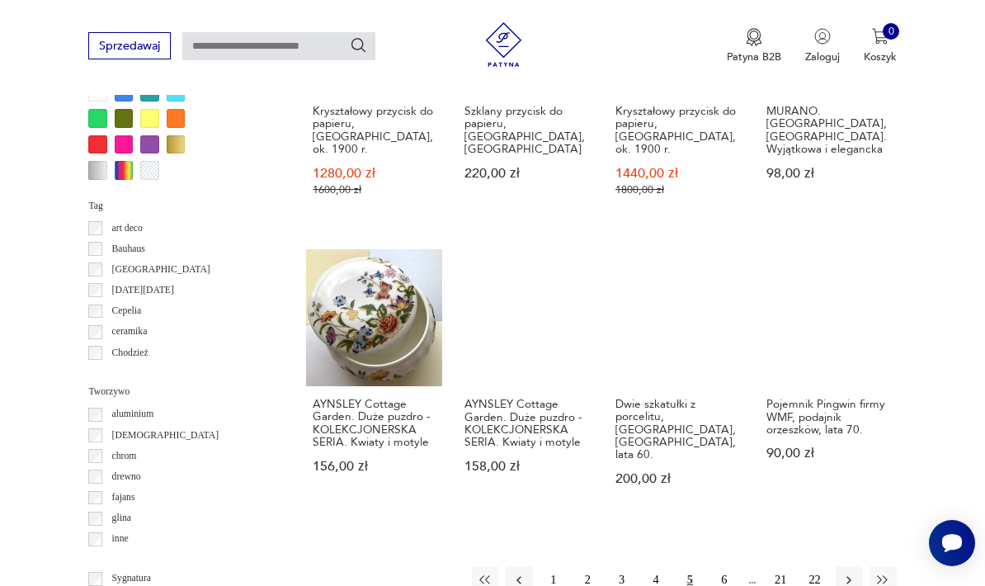
scroll to position [1321, 0]
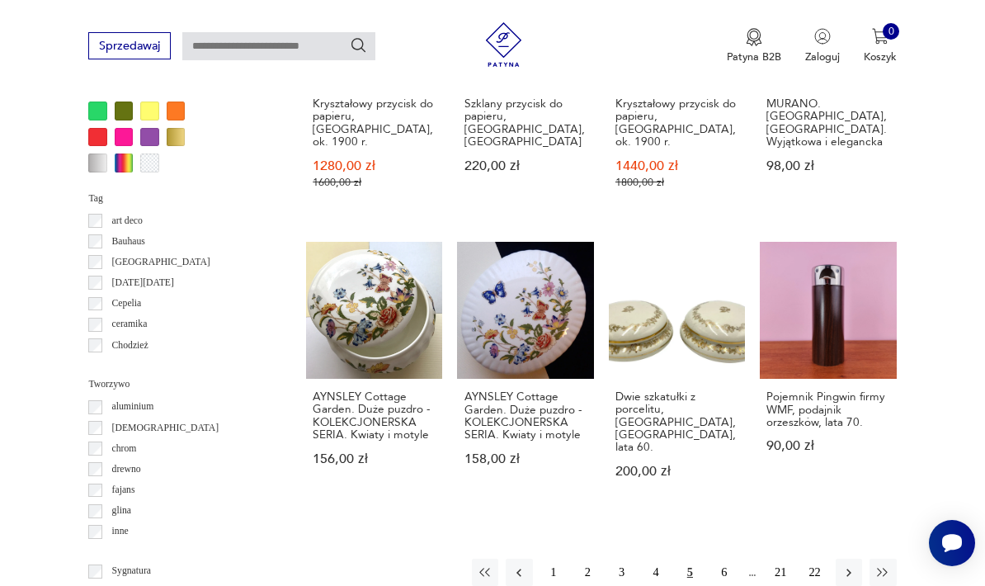
click at [843, 565] on icon "button" at bounding box center [848, 572] width 15 height 15
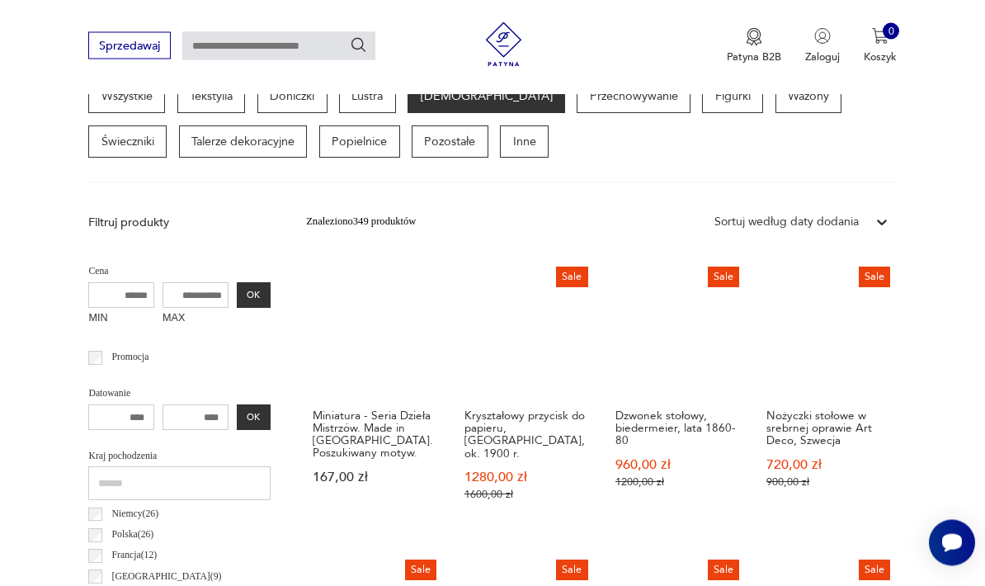
scroll to position [381, 0]
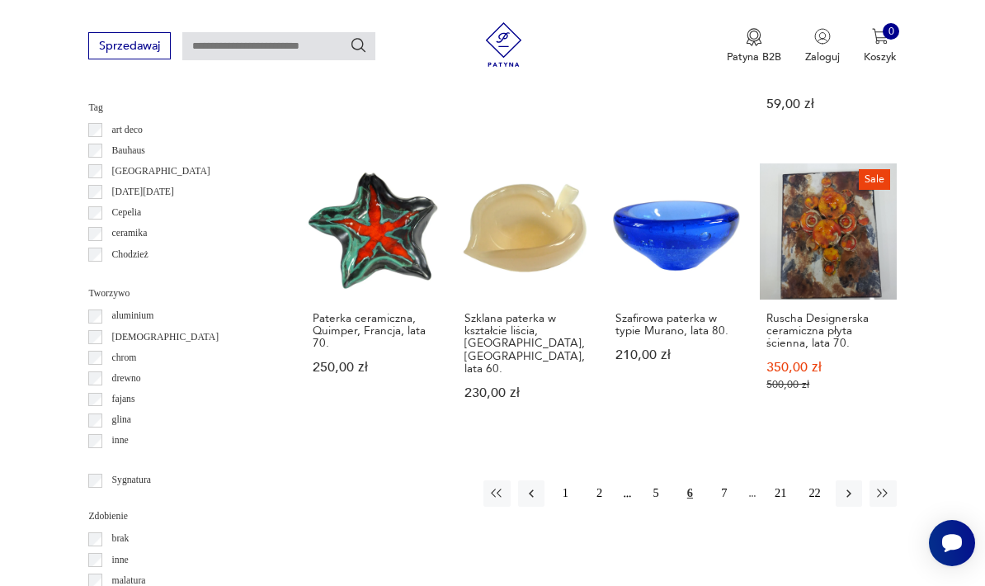
click at [848, 486] on icon "button" at bounding box center [848, 493] width 15 height 15
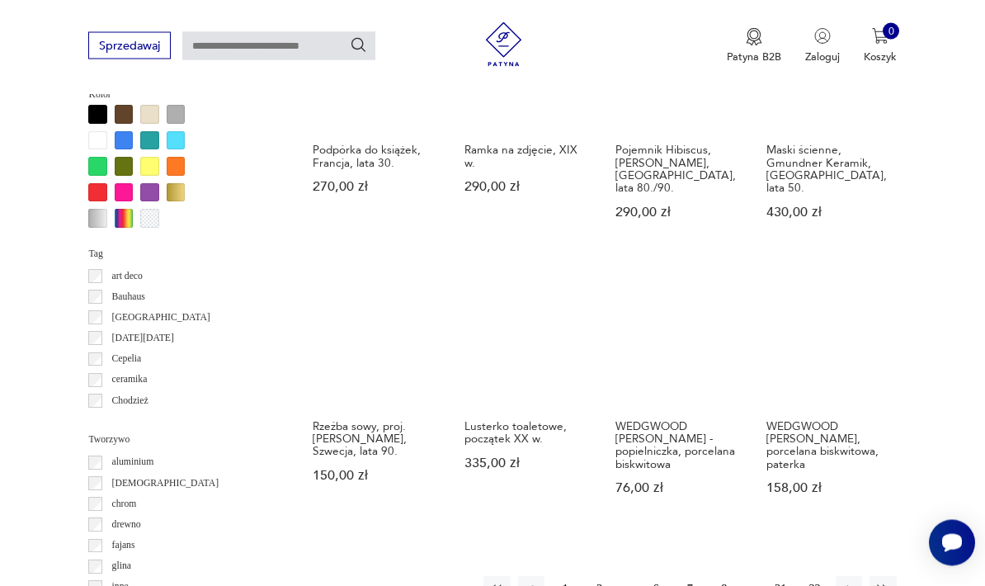
scroll to position [1266, 0]
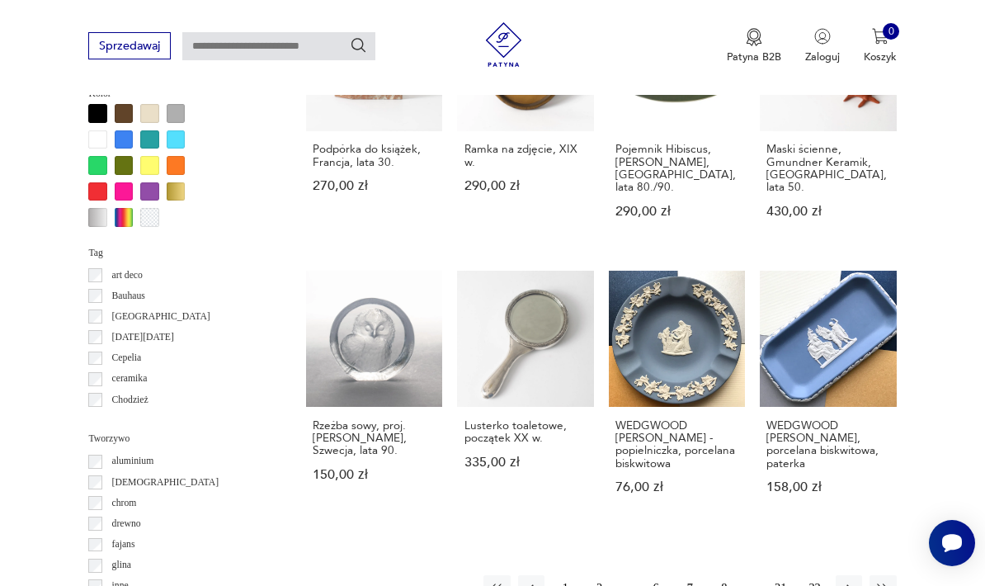
click at [848, 581] on icon "button" at bounding box center [848, 588] width 15 height 15
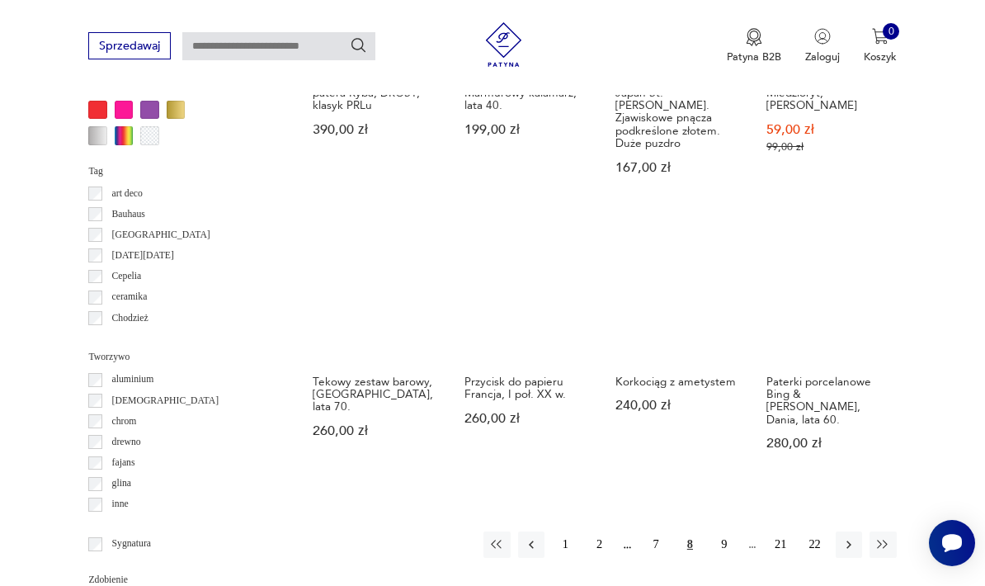
scroll to position [1357, 0]
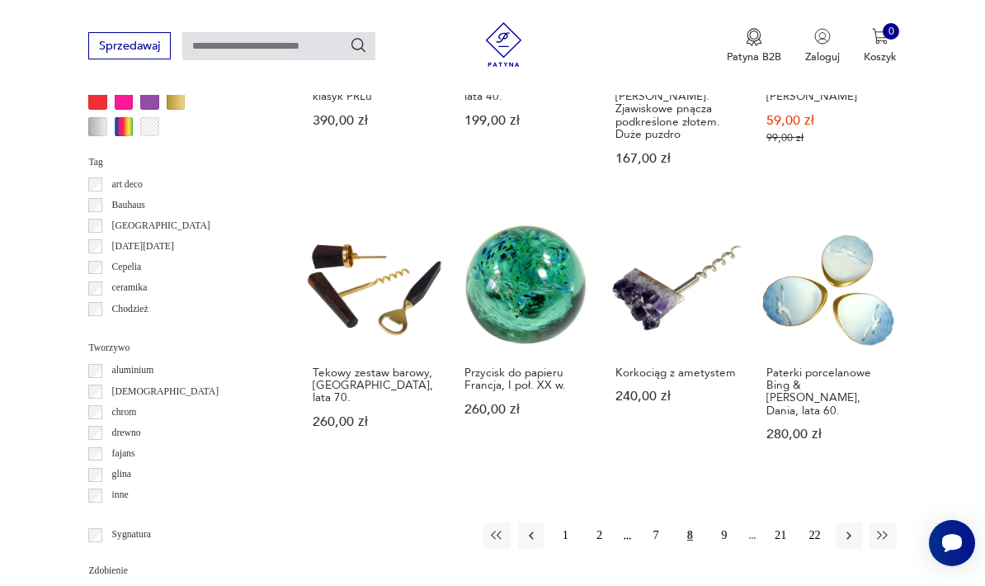
click at [842, 528] on icon "button" at bounding box center [848, 535] width 15 height 15
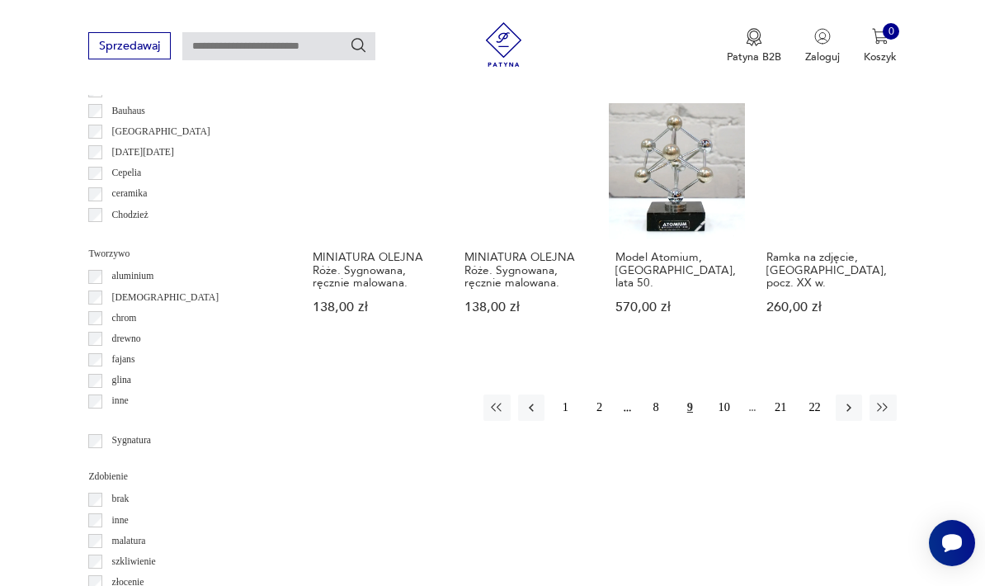
scroll to position [1481, 0]
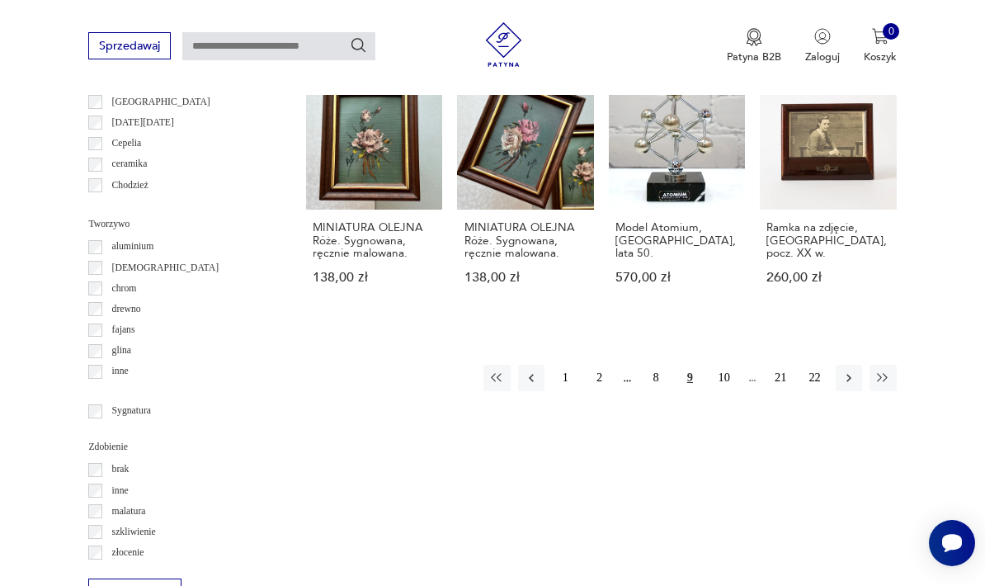
click at [855, 370] on icon "button" at bounding box center [848, 377] width 15 height 15
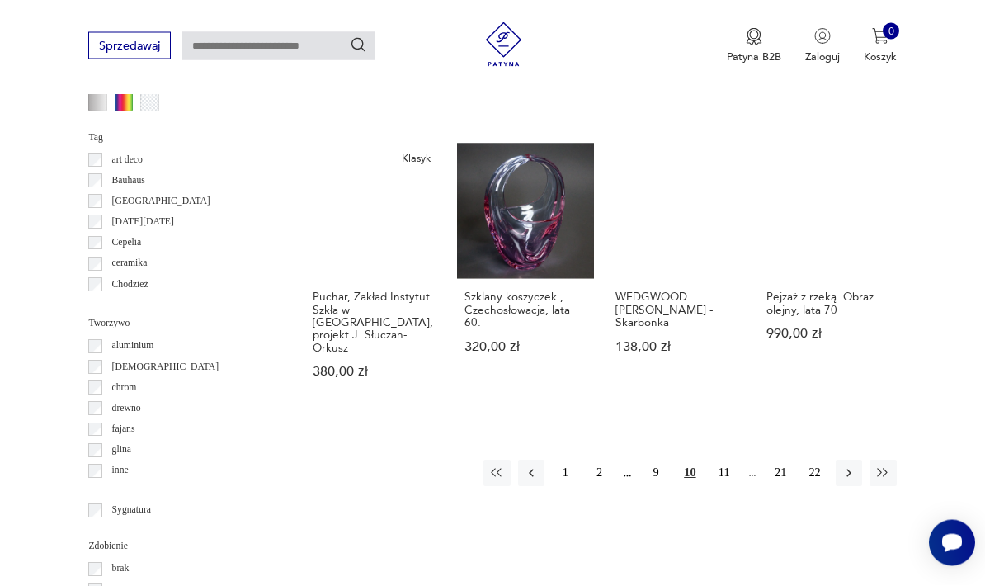
scroll to position [1385, 0]
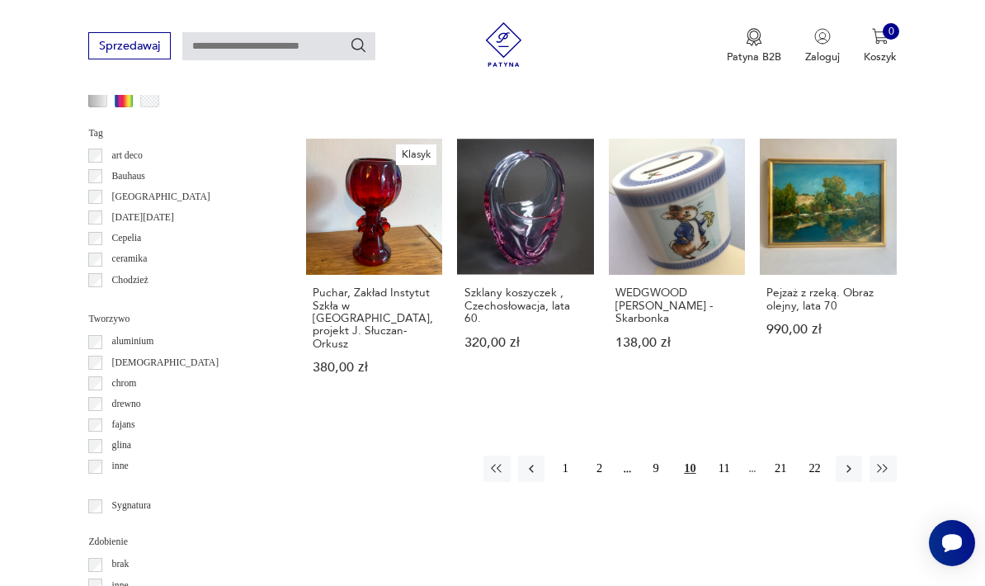
click at [854, 461] on icon "button" at bounding box center [848, 468] width 15 height 15
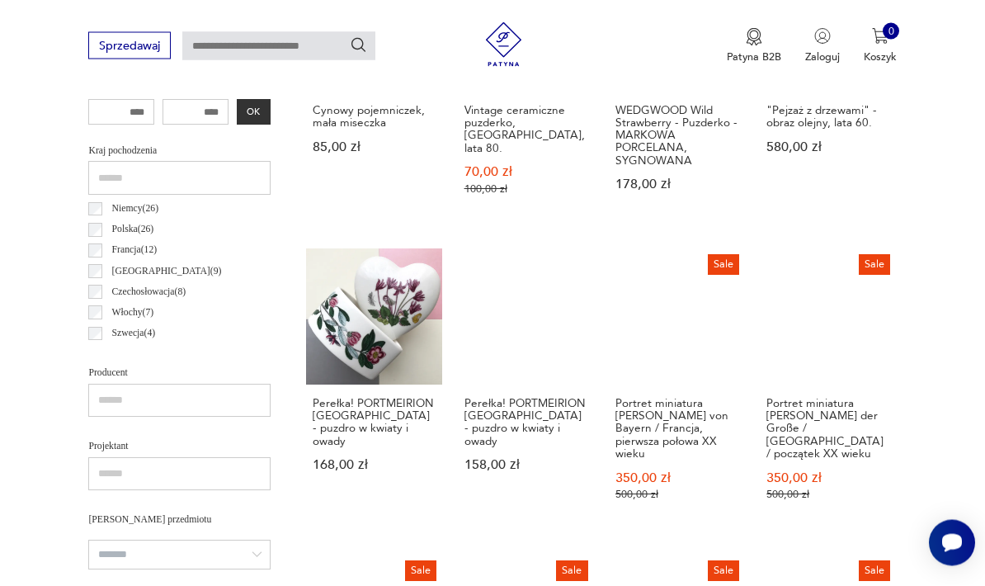
scroll to position [729, 0]
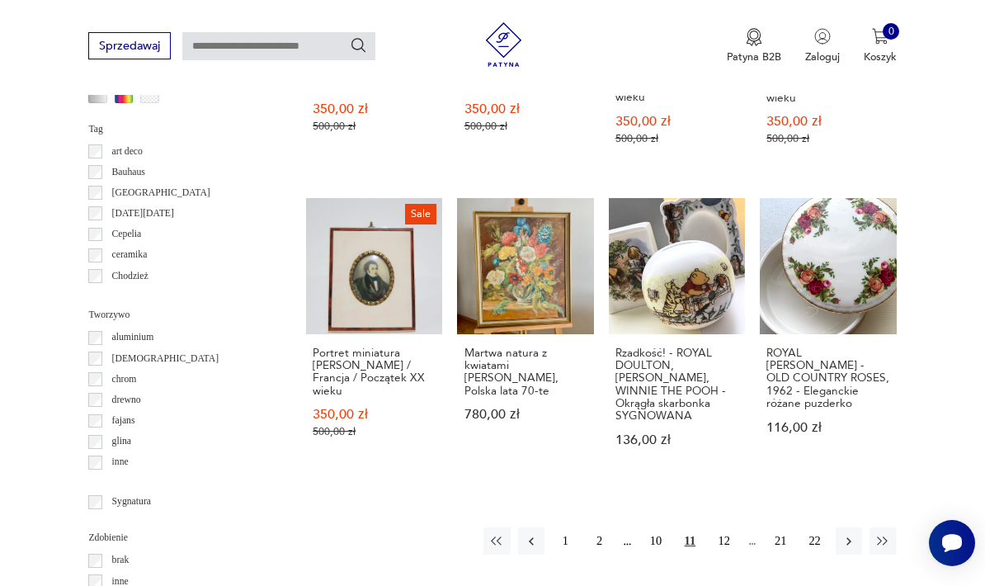
click at [860, 527] on button "button" at bounding box center [849, 540] width 26 height 26
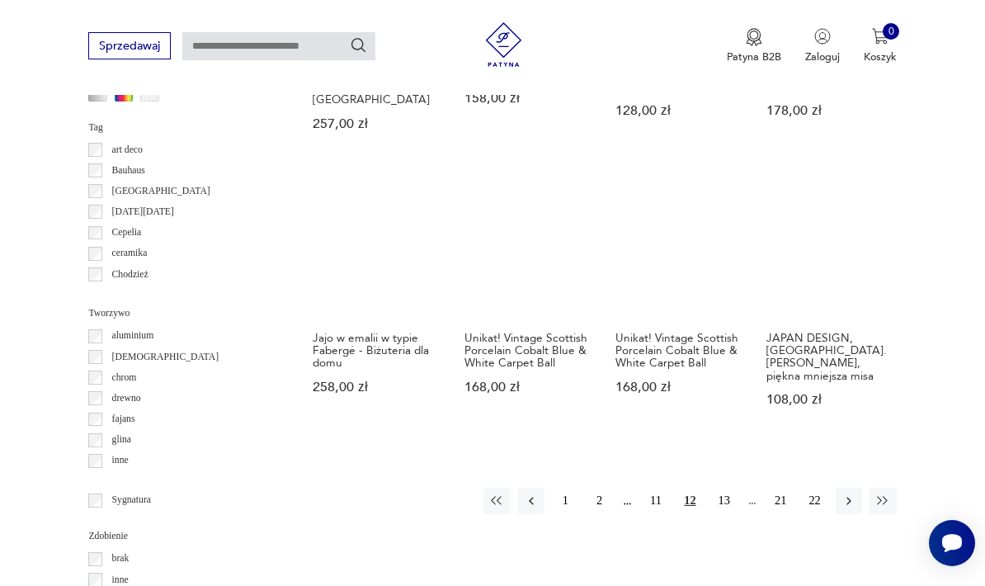
scroll to position [1398, 0]
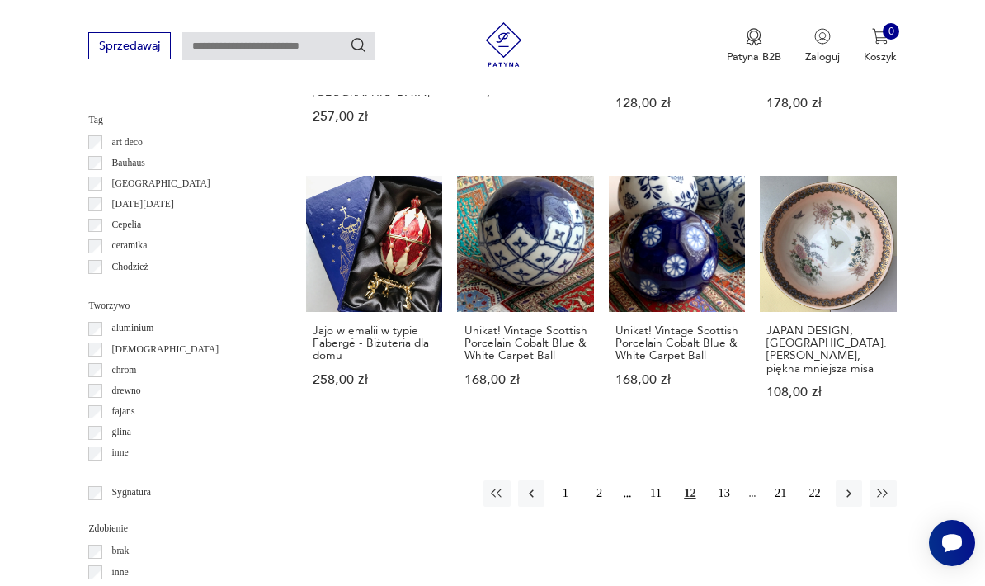
click at [848, 486] on icon "button" at bounding box center [848, 493] width 15 height 15
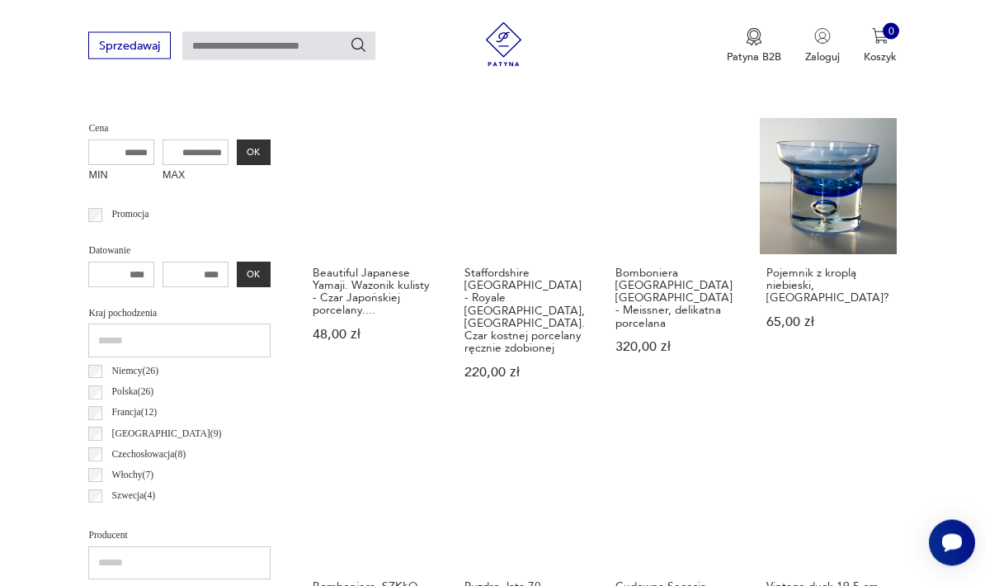
scroll to position [566, 0]
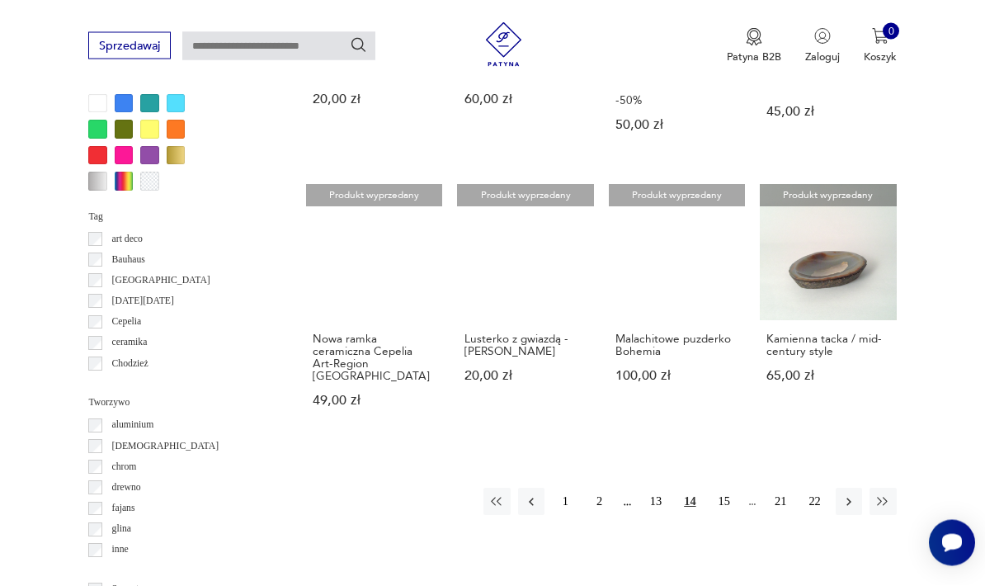
scroll to position [1303, 0]
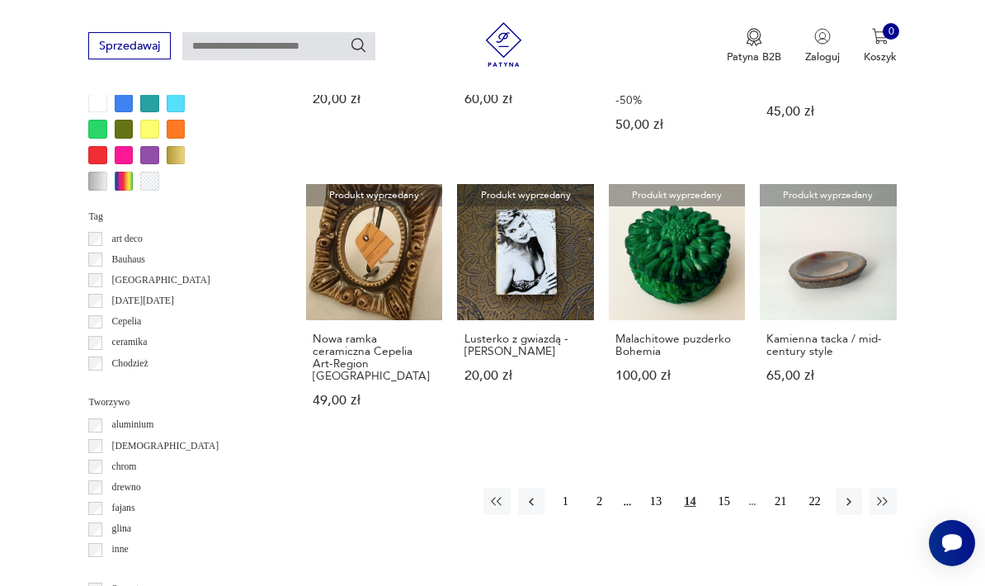
click at [851, 503] on icon "button" at bounding box center [848, 501] width 15 height 15
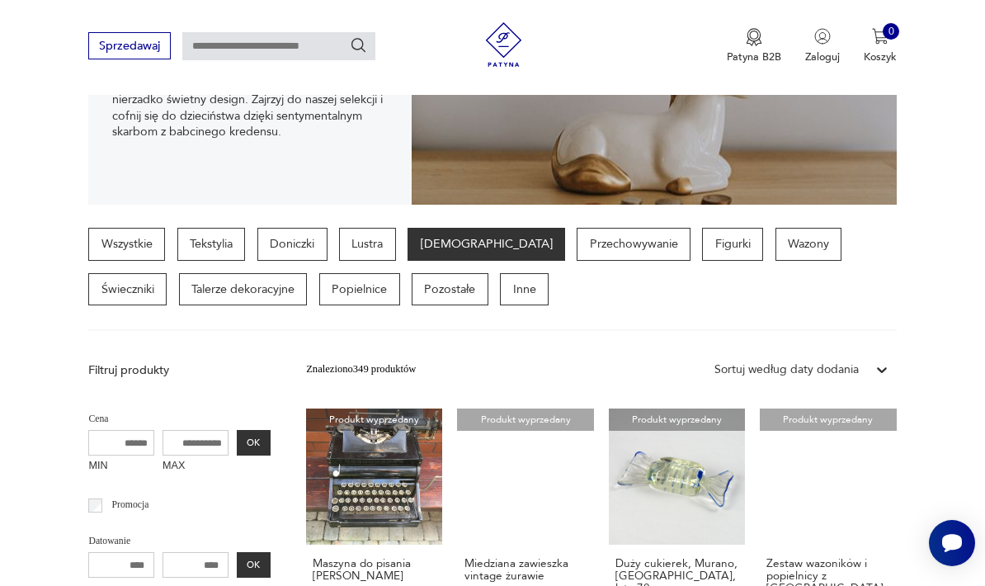
scroll to position [262, 0]
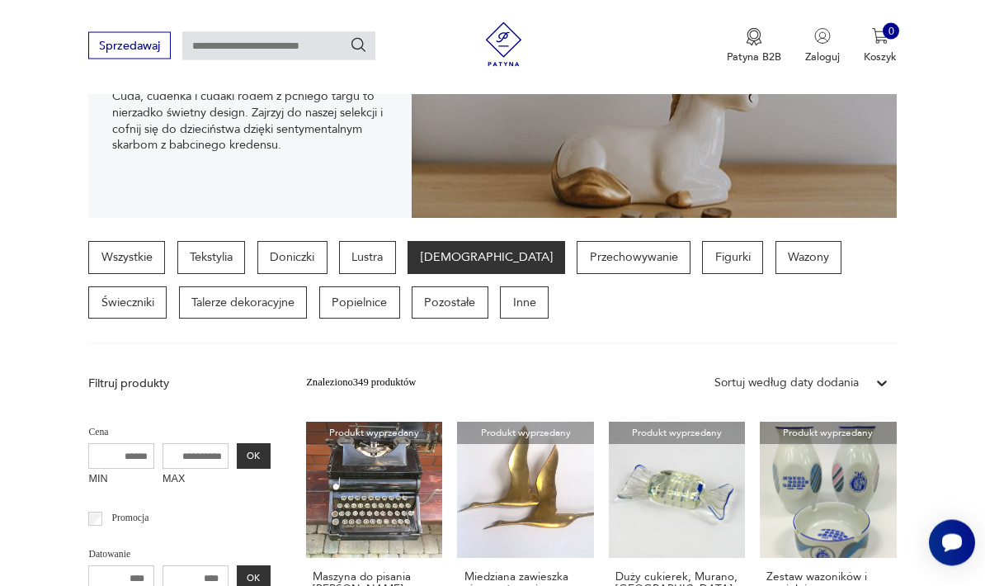
click at [179, 309] on p "Talerze dekoracyjne" at bounding box center [243, 303] width 129 height 33
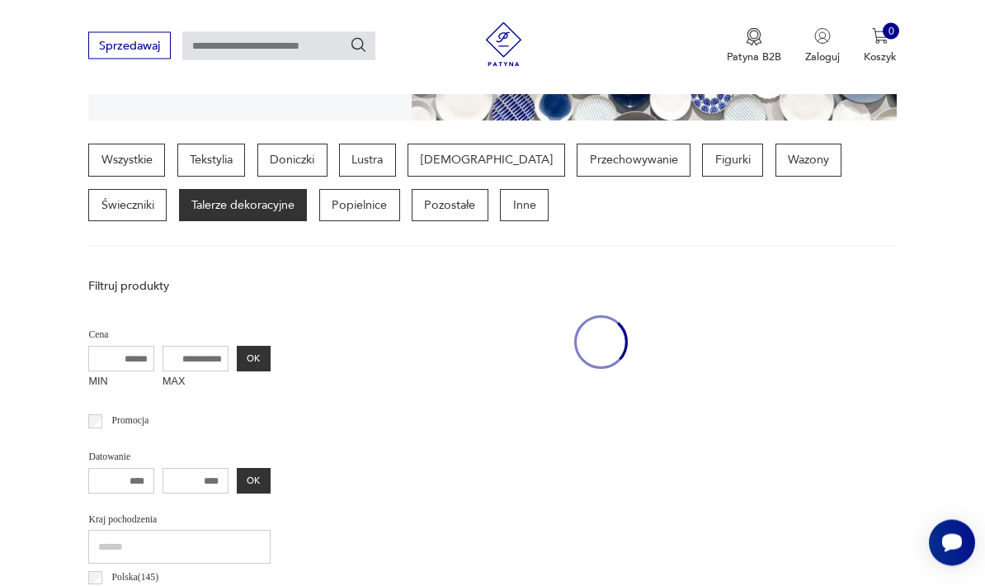
scroll to position [381, 0]
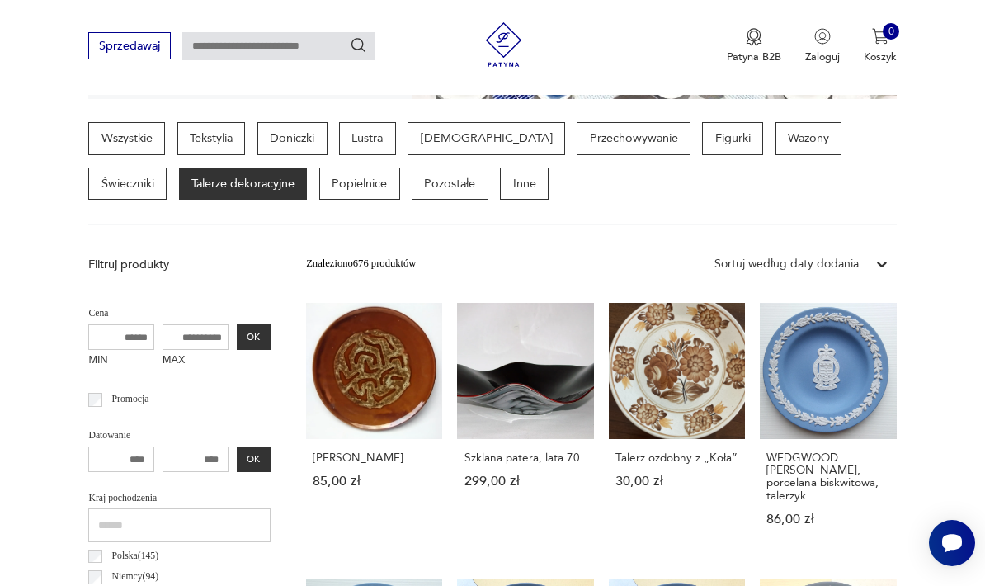
click at [702, 152] on p "Figurki" at bounding box center [732, 138] width 61 height 33
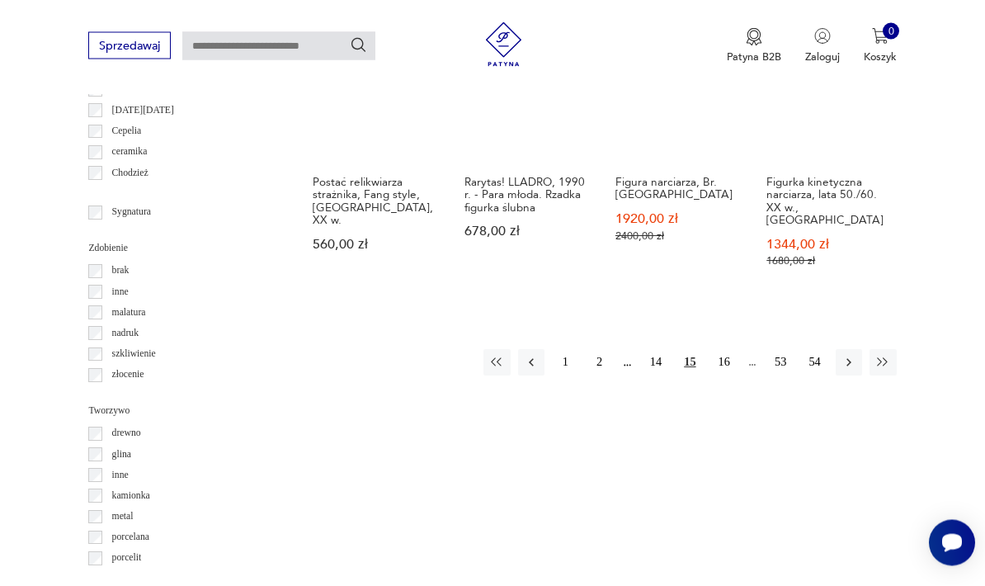
scroll to position [1505, 0]
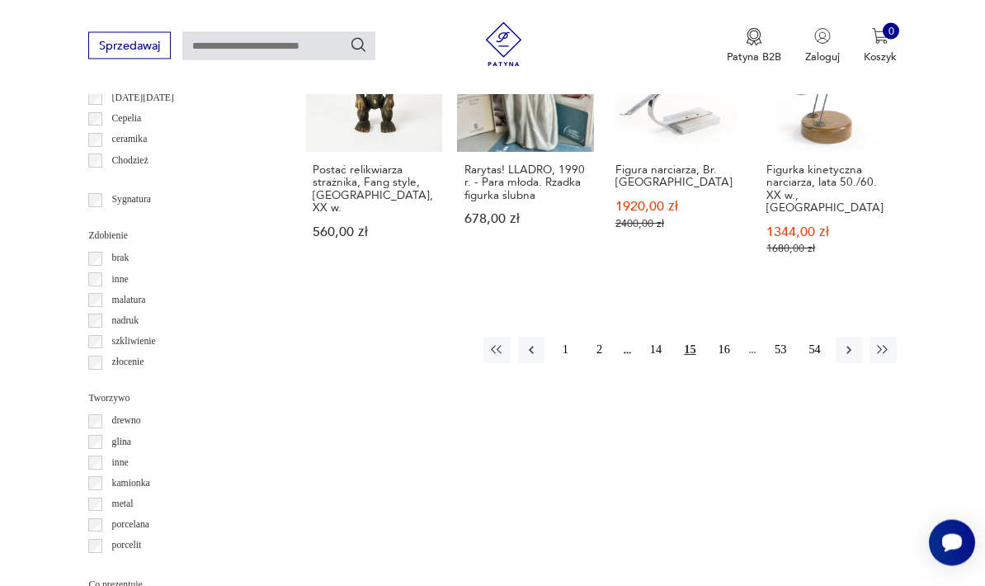
click at [845, 337] on button "button" at bounding box center [849, 350] width 26 height 26
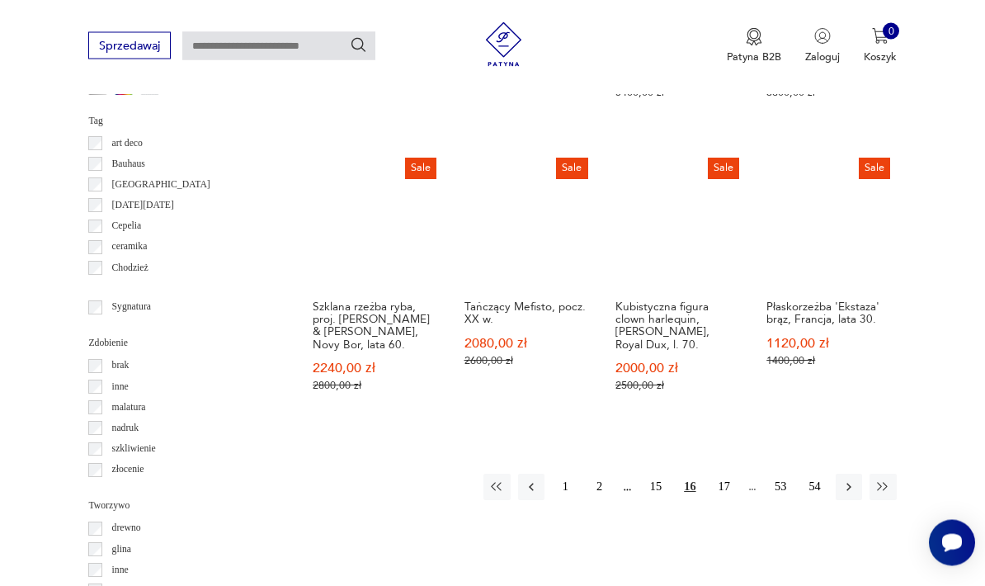
scroll to position [1409, 0]
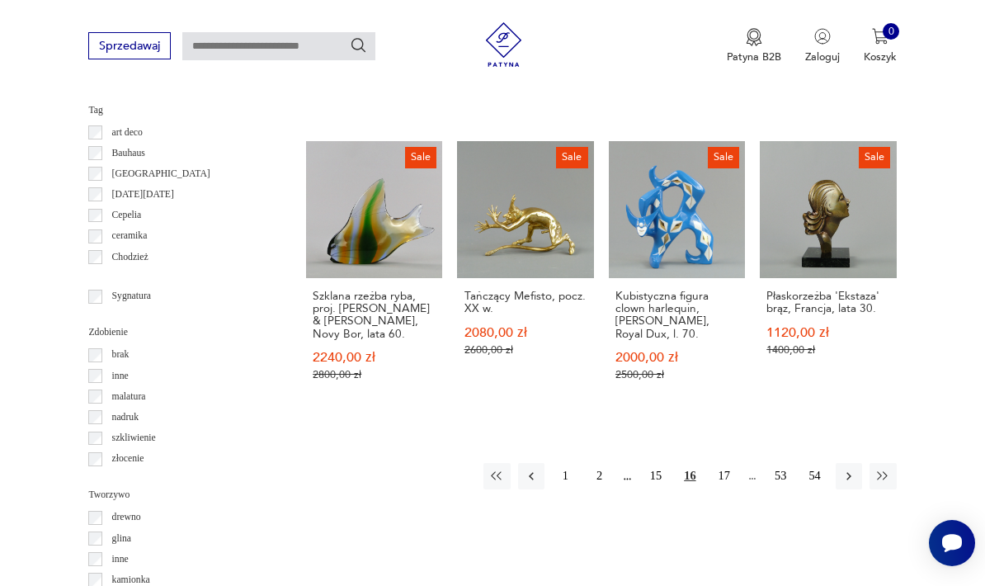
click at [855, 476] on icon "button" at bounding box center [848, 476] width 15 height 15
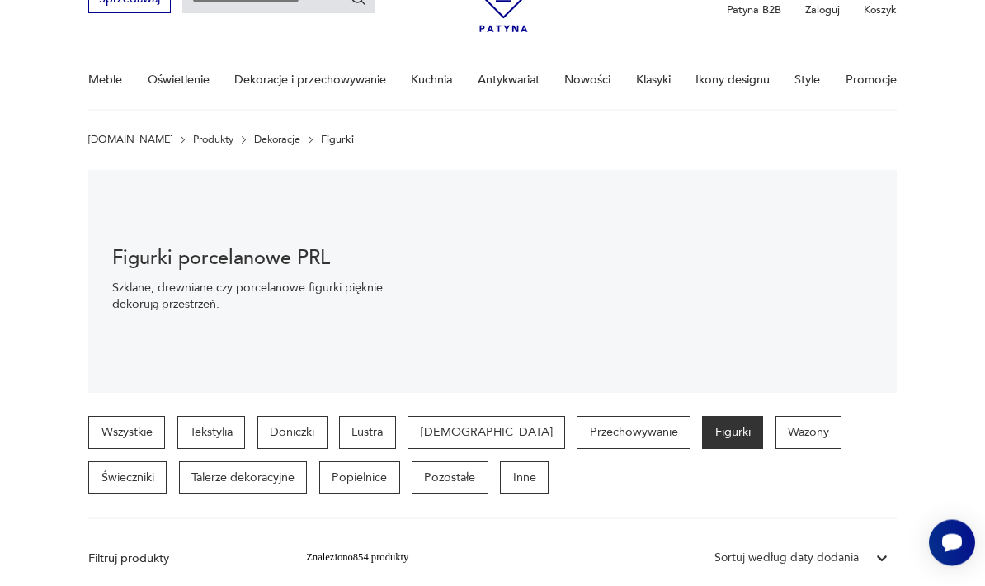
scroll to position [87, 0]
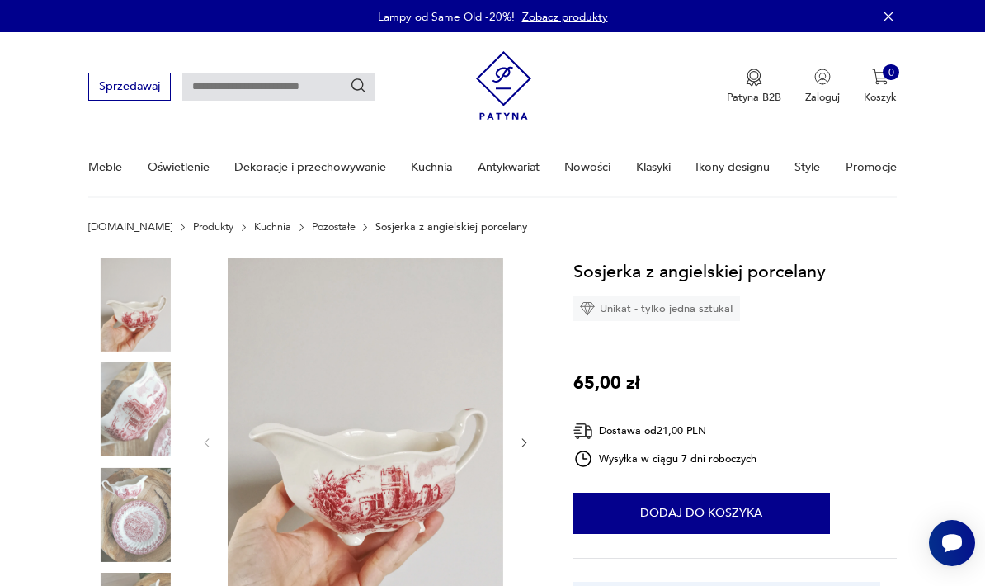
click at [405, 461] on img at bounding box center [366, 441] width 276 height 368
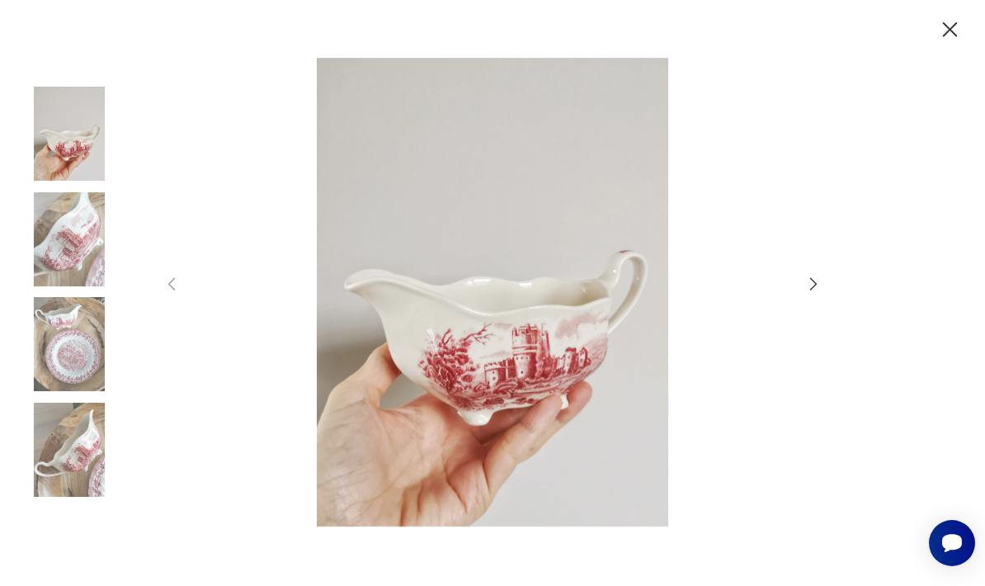
click at [815, 290] on icon "button" at bounding box center [813, 284] width 7 height 12
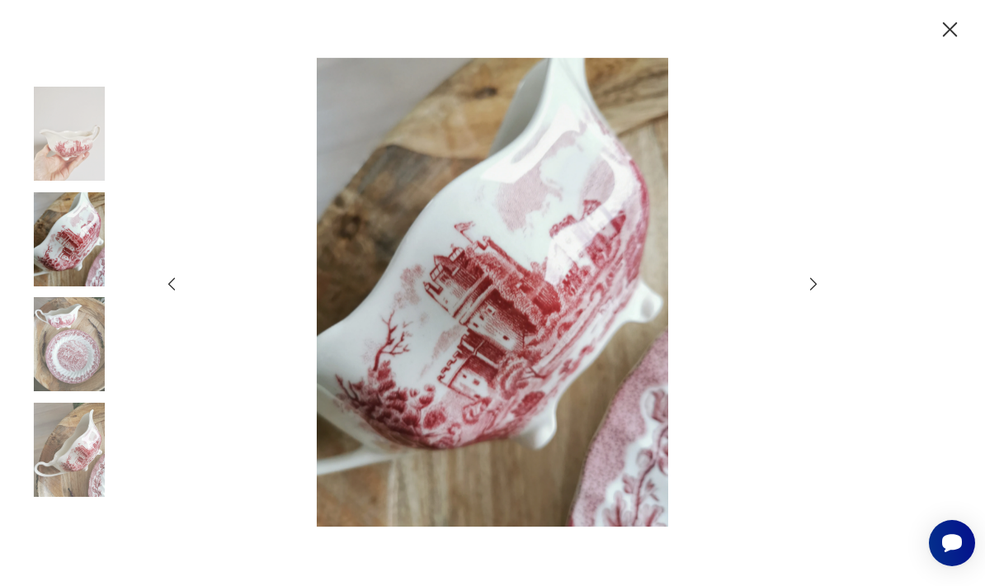
click at [820, 293] on icon "button" at bounding box center [813, 284] width 18 height 18
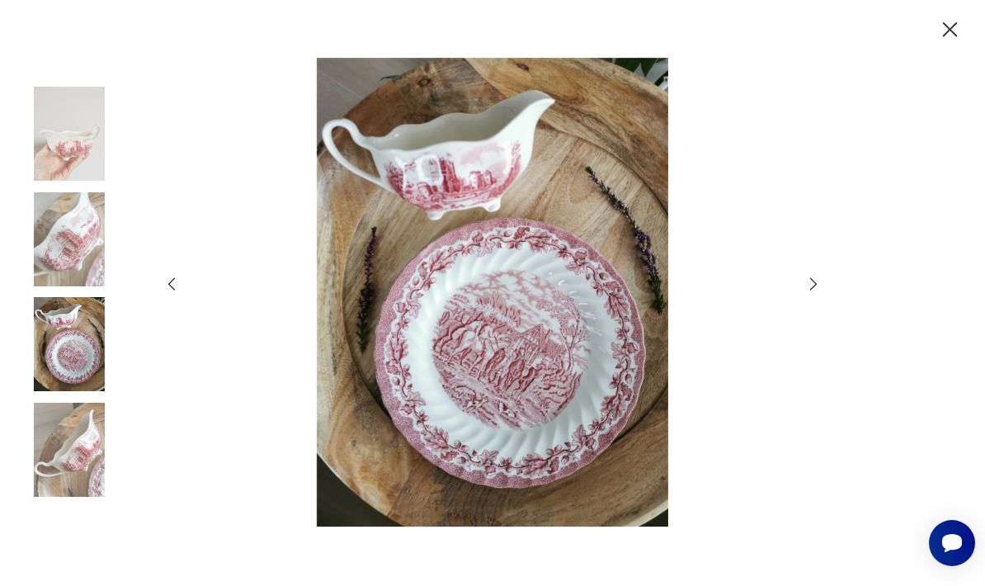
click at [833, 323] on div at bounding box center [492, 293] width 985 height 586
click at [812, 293] on icon "button" at bounding box center [813, 284] width 18 height 18
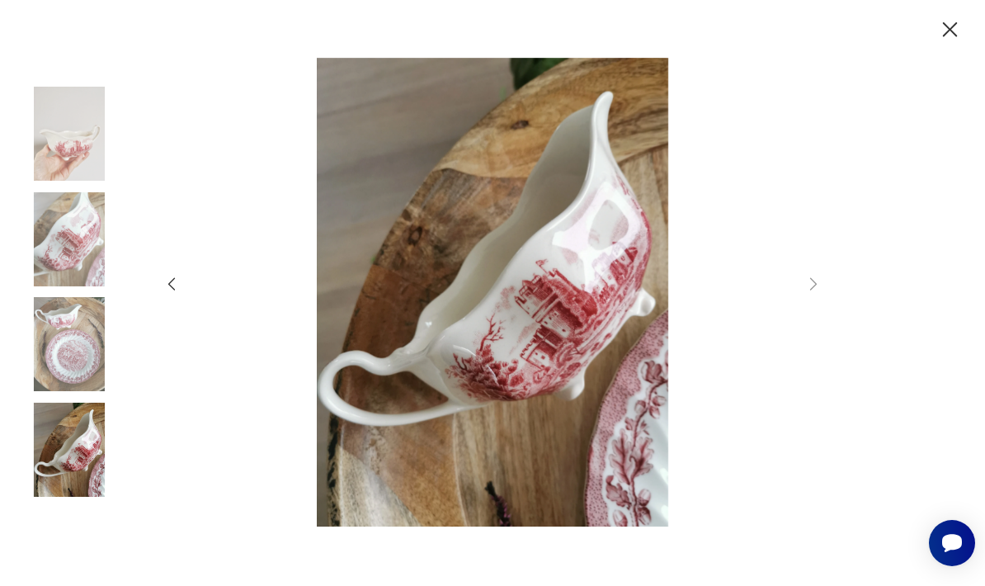
click at [825, 319] on div at bounding box center [492, 293] width 985 height 586
click at [956, 24] on icon "button" at bounding box center [949, 29] width 15 height 15
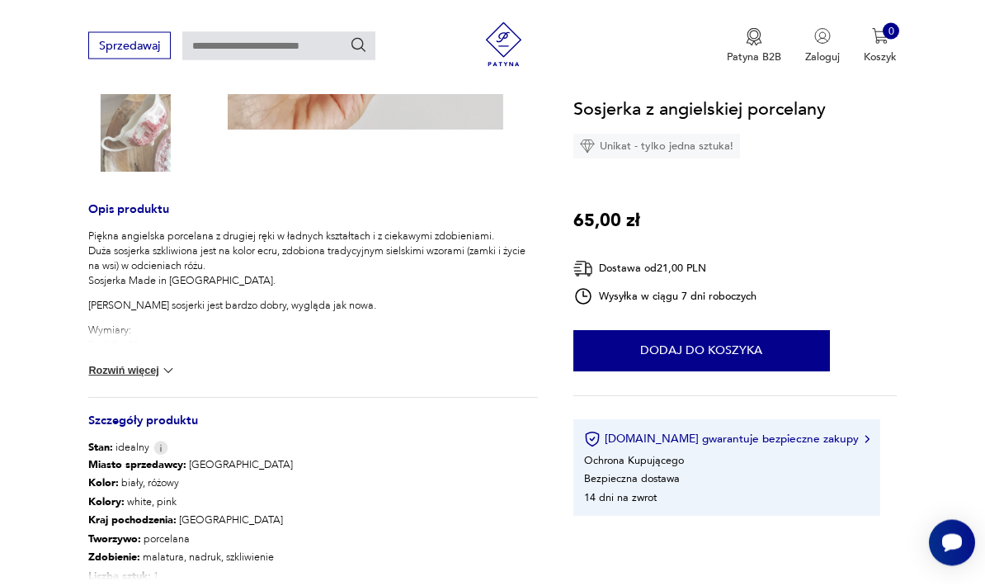
scroll to position [495, 0]
click at [163, 365] on img at bounding box center [168, 370] width 16 height 16
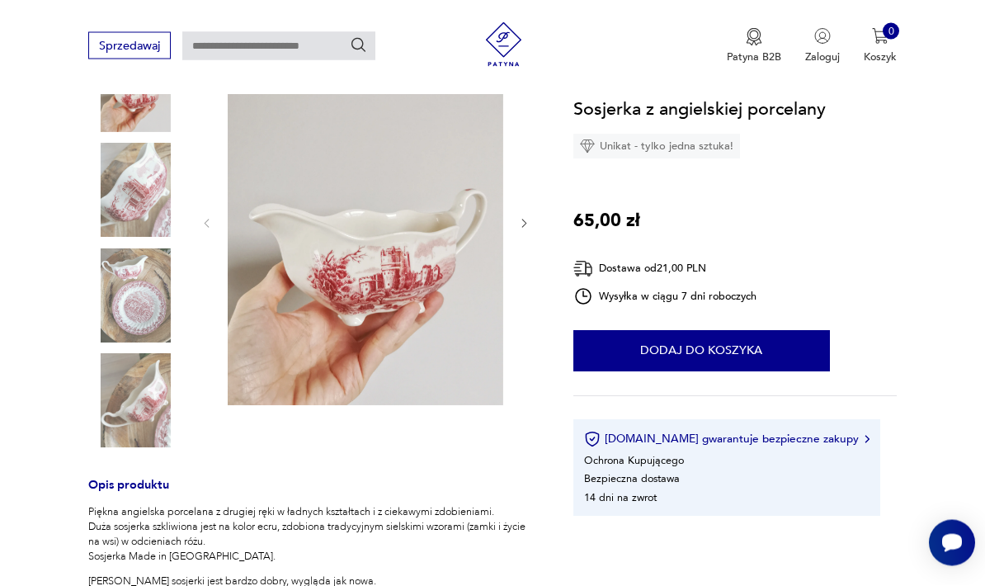
scroll to position [0, 0]
